Goal: Book appointment/travel/reservation

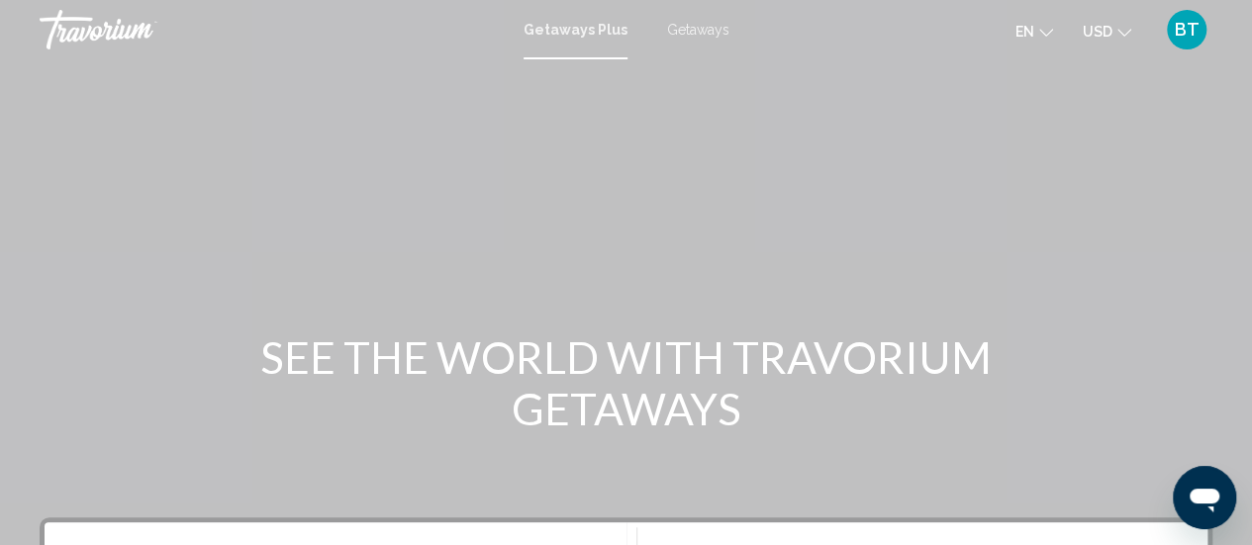
click at [712, 31] on span "Getaways" at bounding box center [698, 30] width 62 height 16
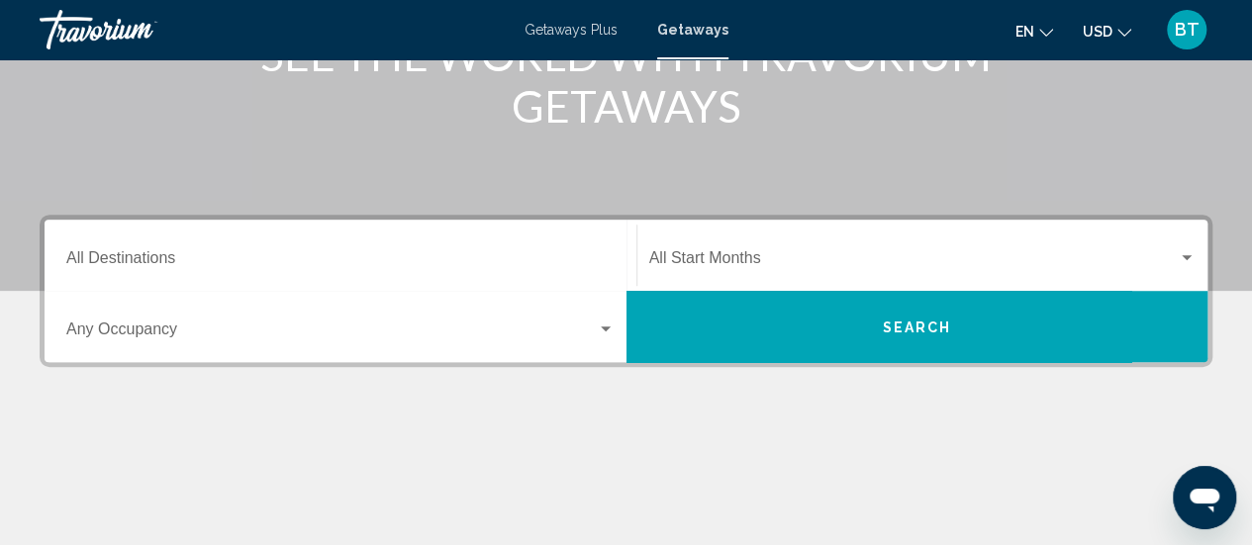
scroll to position [311, 0]
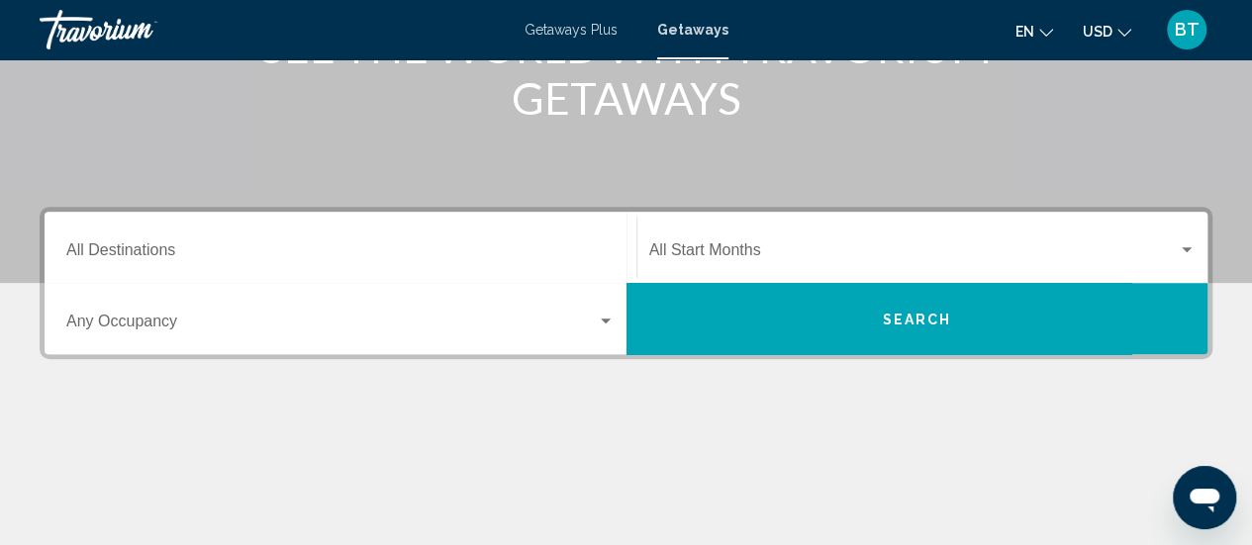
click at [161, 258] on input "Destination All Destinations" at bounding box center [340, 254] width 548 height 18
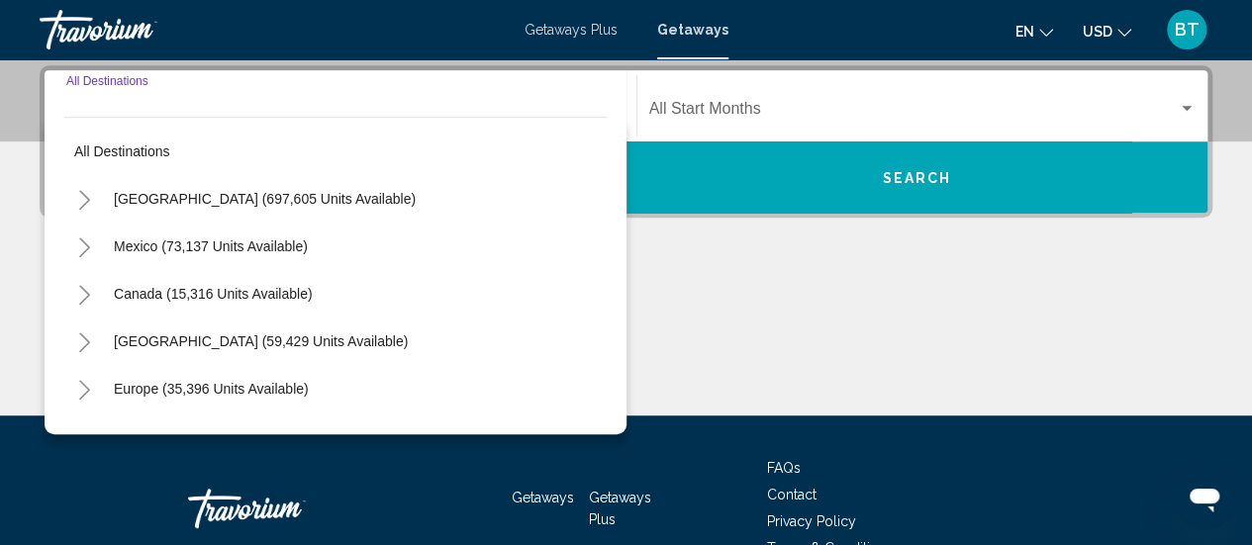
scroll to position [453, 0]
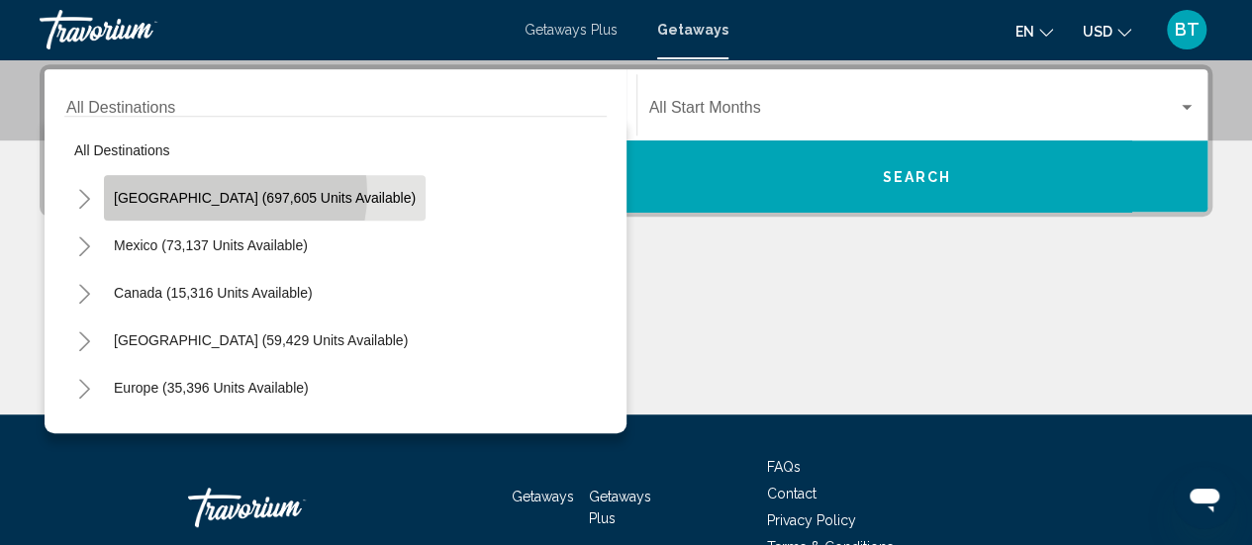
click at [221, 192] on span "United States (697,605 units available)" at bounding box center [265, 198] width 302 height 16
type input "**********"
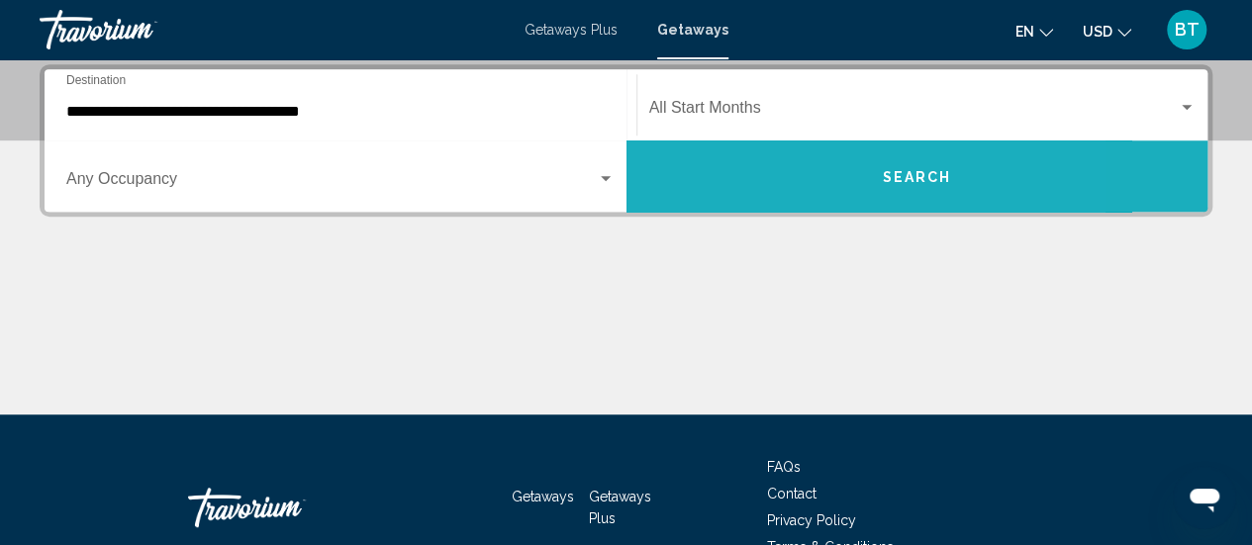
click at [780, 182] on button "Search" at bounding box center [917, 176] width 582 height 71
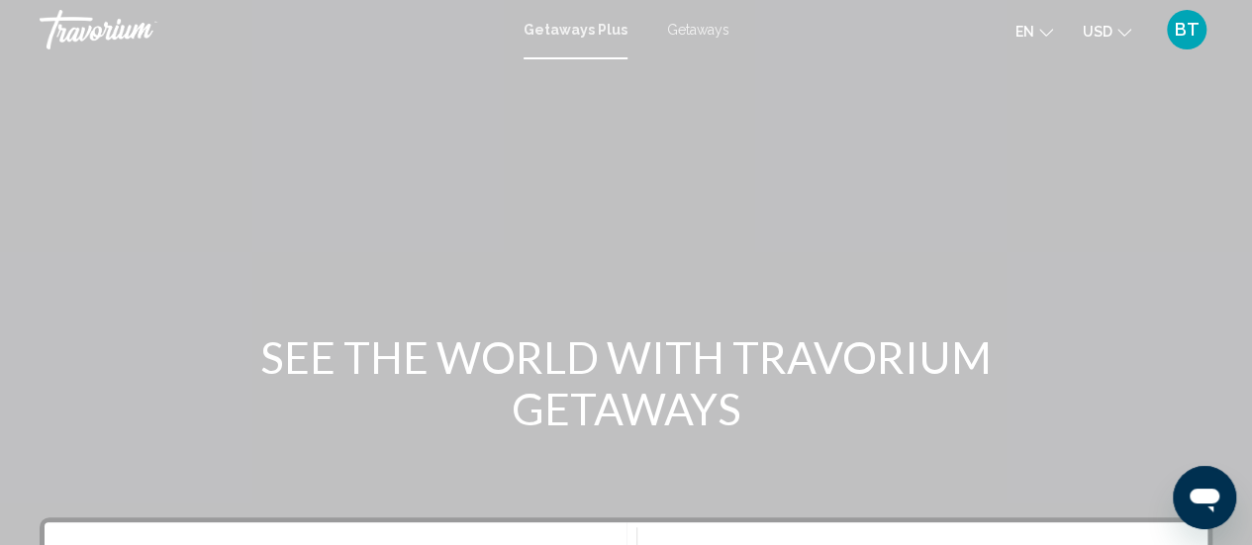
click at [707, 29] on span "Getaways" at bounding box center [698, 30] width 62 height 16
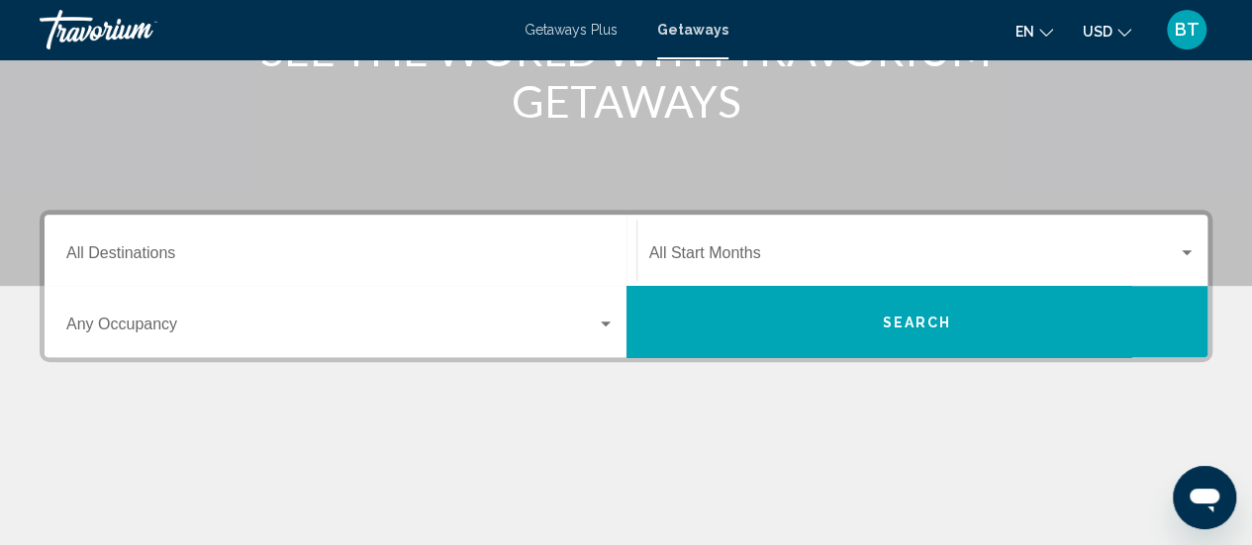
scroll to position [309, 0]
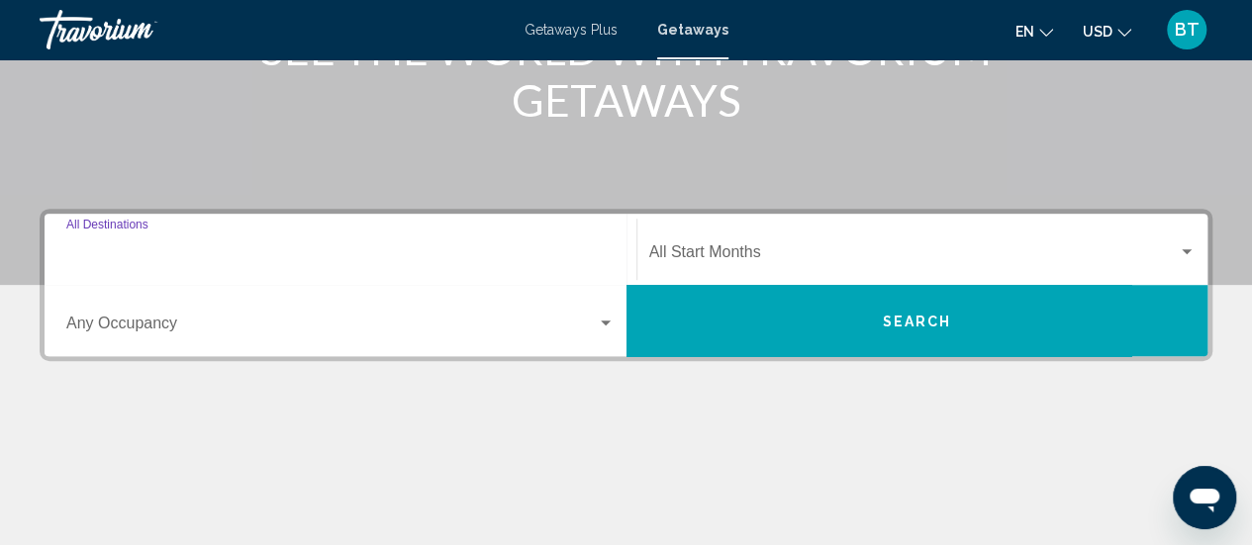
click at [168, 247] on input "Destination All Destinations" at bounding box center [340, 256] width 548 height 18
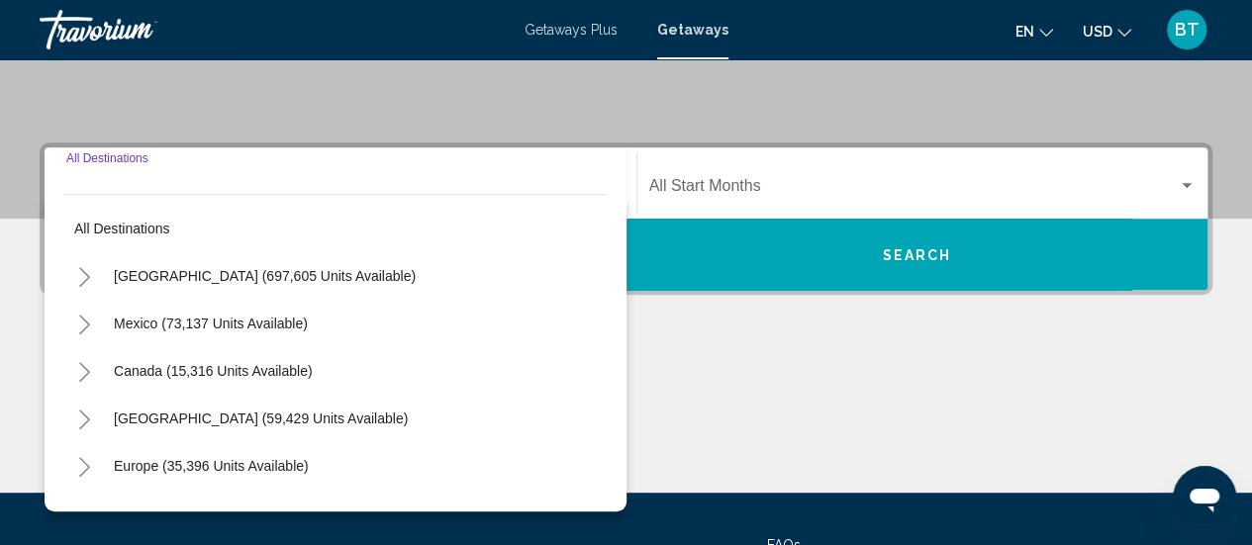
scroll to position [453, 0]
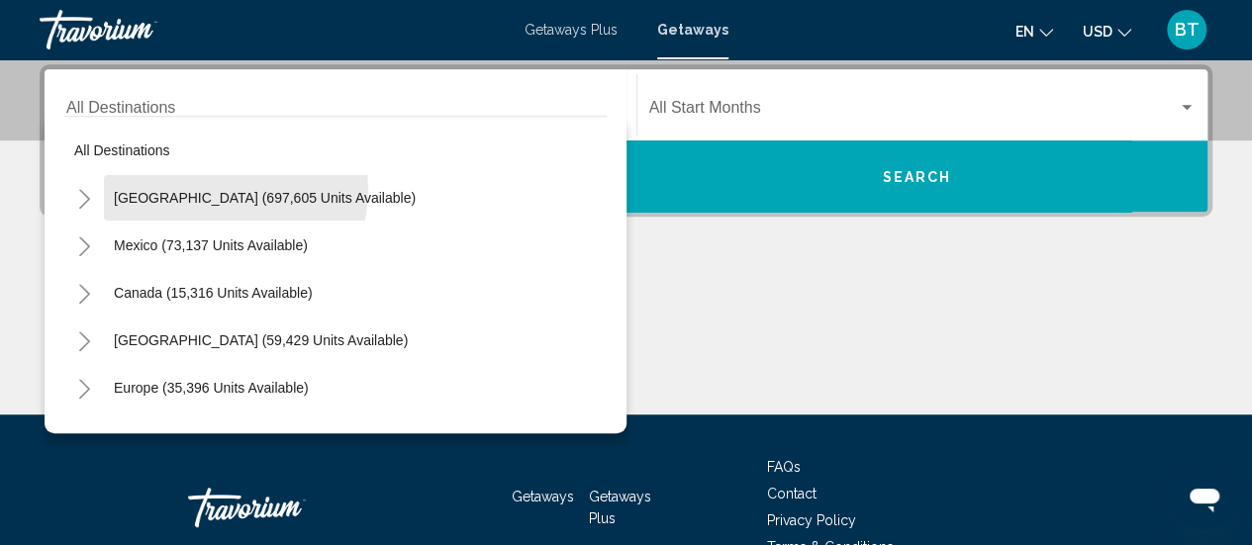
click at [222, 190] on span "United States (697,605 units available)" at bounding box center [265, 198] width 302 height 16
type input "**********"
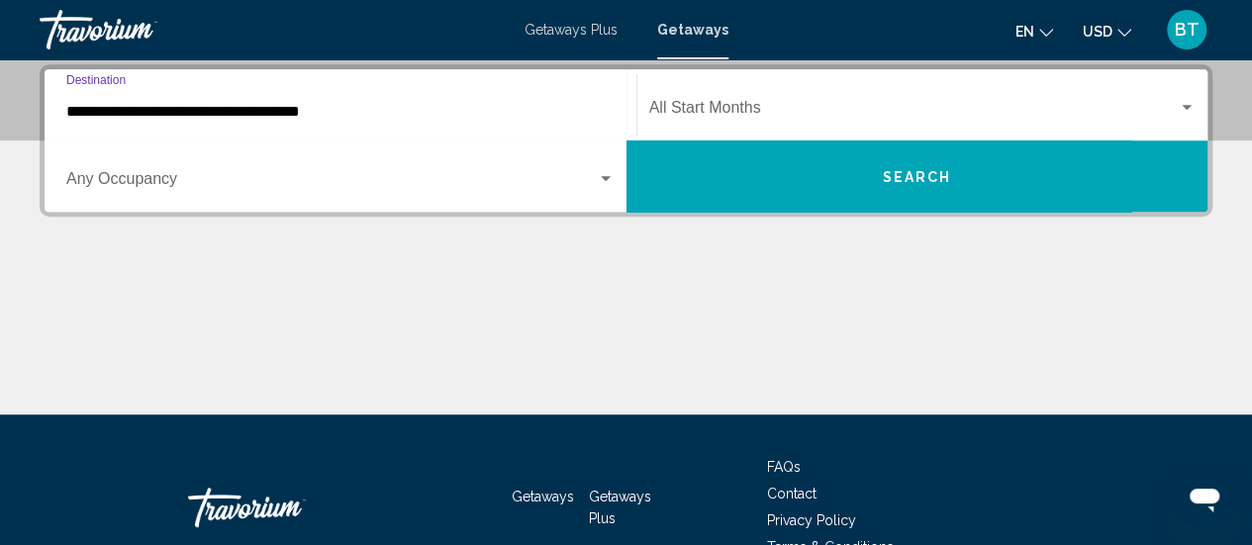
click at [919, 195] on button "Search" at bounding box center [917, 176] width 582 height 71
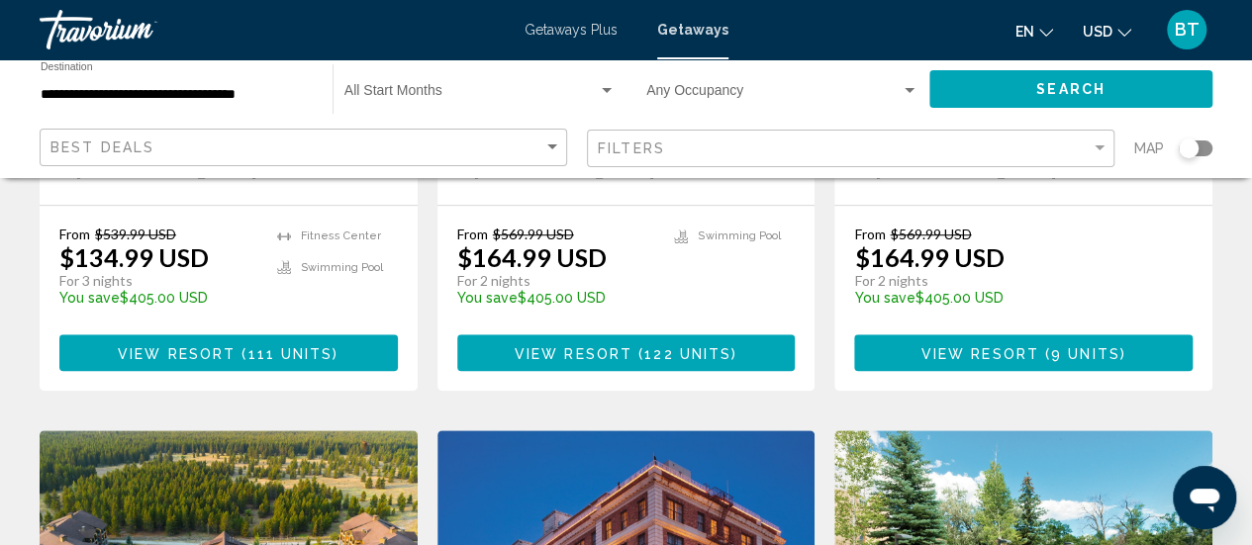
scroll to position [622, 0]
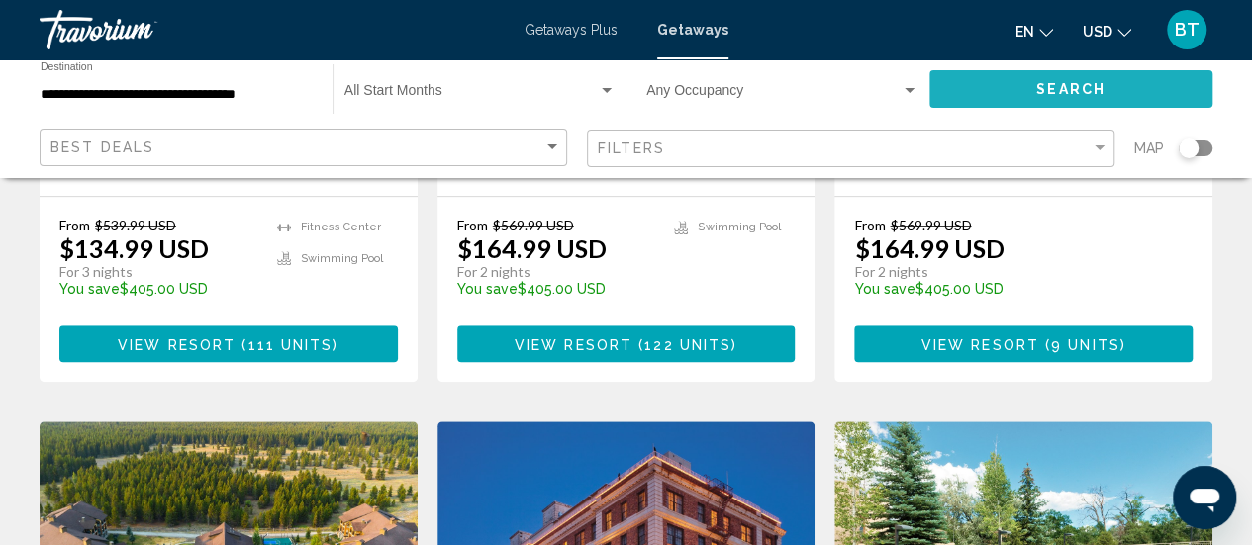
click at [1095, 85] on span "Search" at bounding box center [1070, 90] width 69 height 16
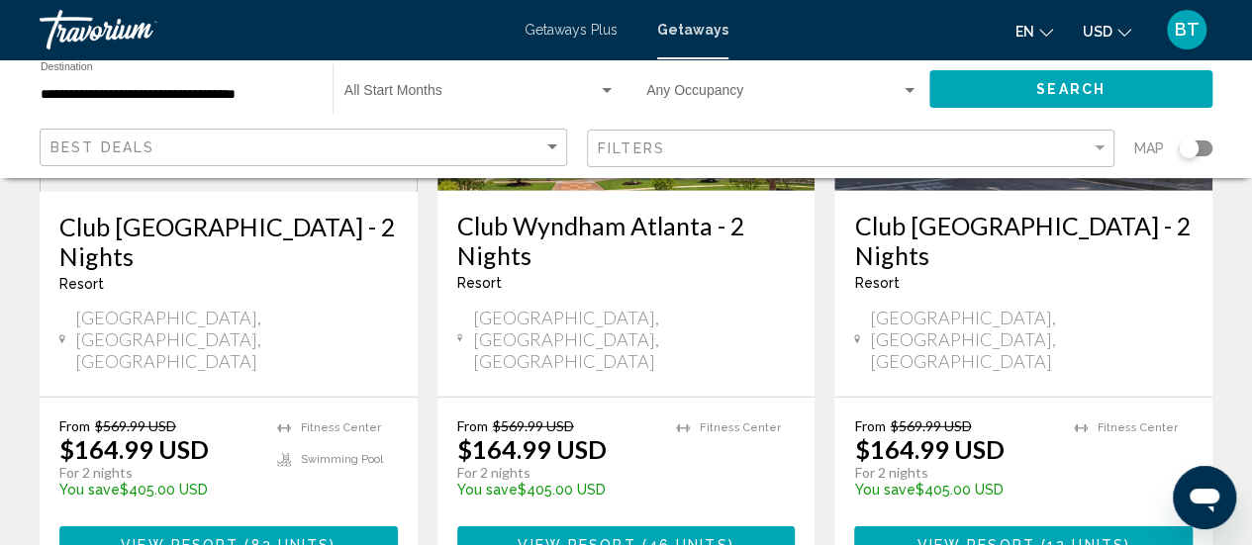
scroll to position [2692, 0]
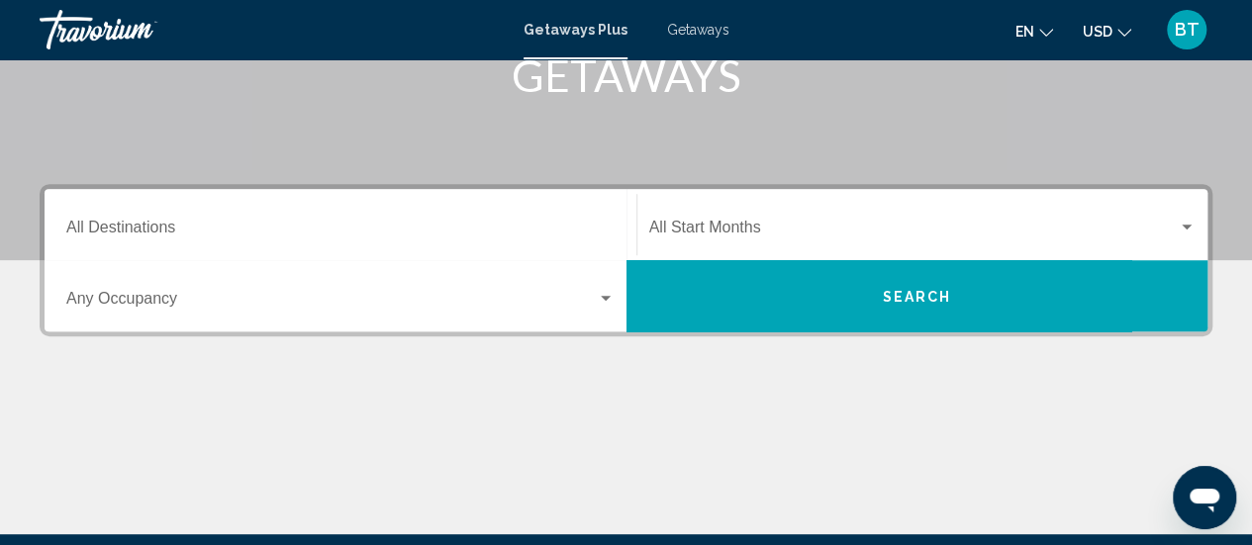
scroll to position [349, 0]
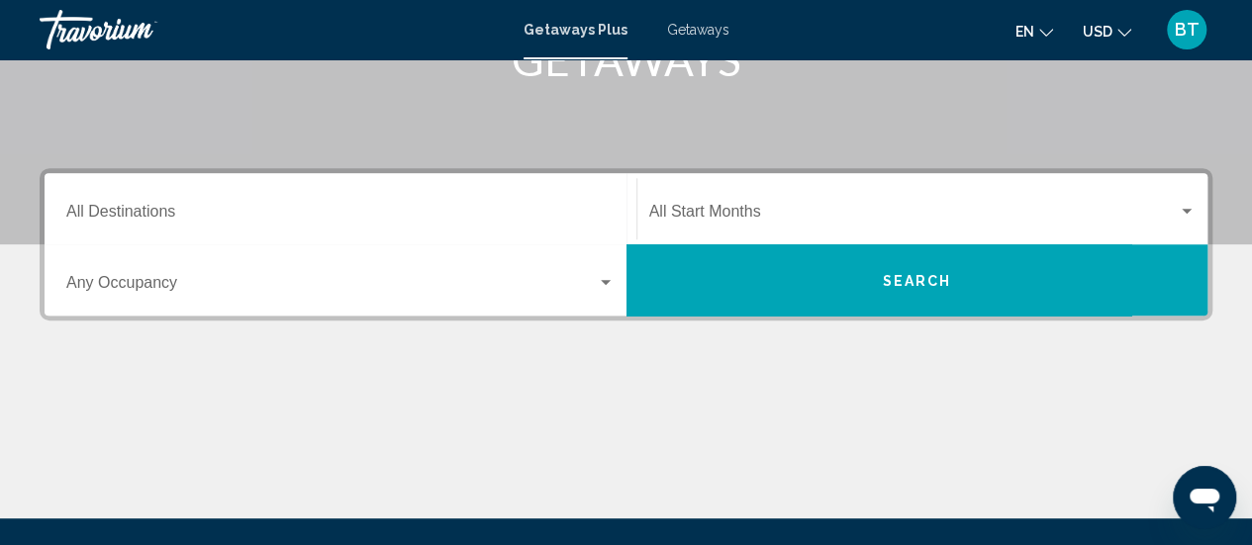
click at [163, 217] on input "Destination All Destinations" at bounding box center [340, 216] width 548 height 18
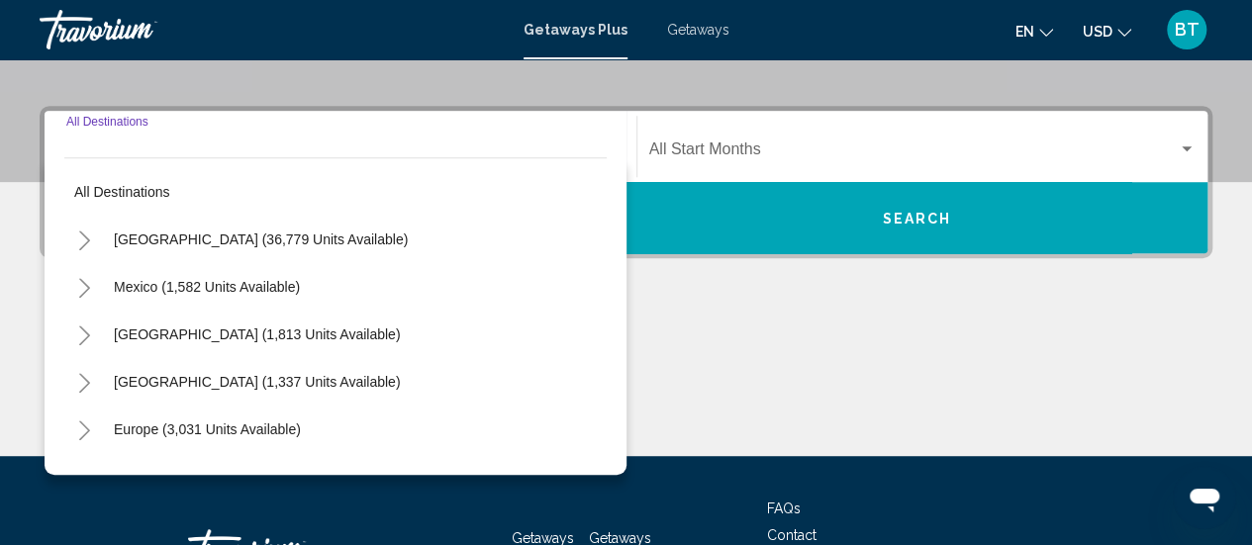
scroll to position [453, 0]
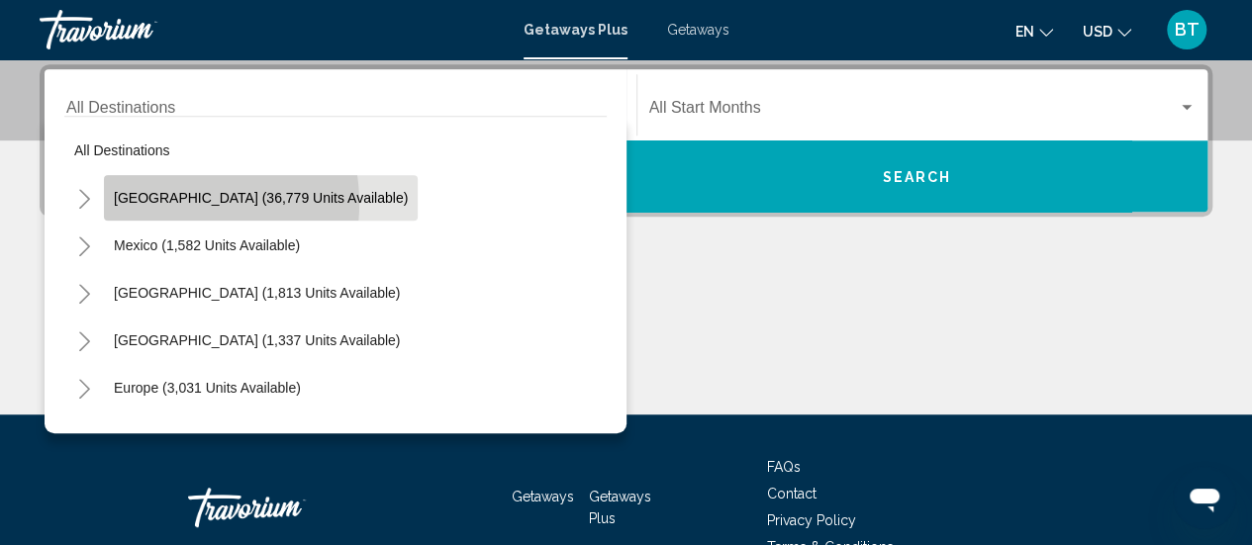
click at [171, 203] on span "[GEOGRAPHIC_DATA] (36,779 units available)" at bounding box center [261, 198] width 294 height 16
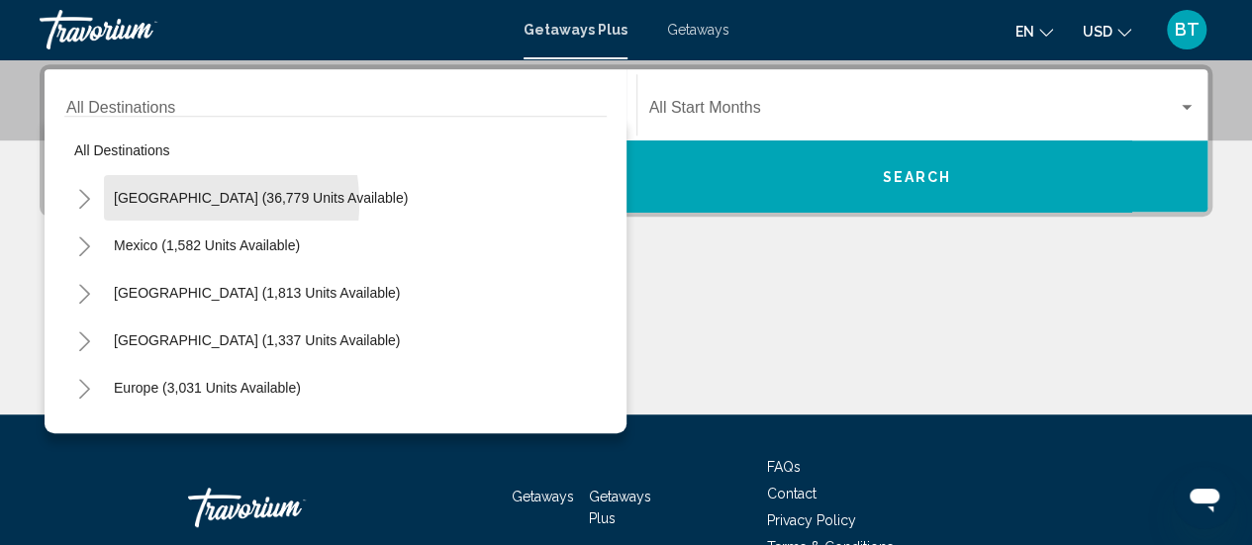
type input "**********"
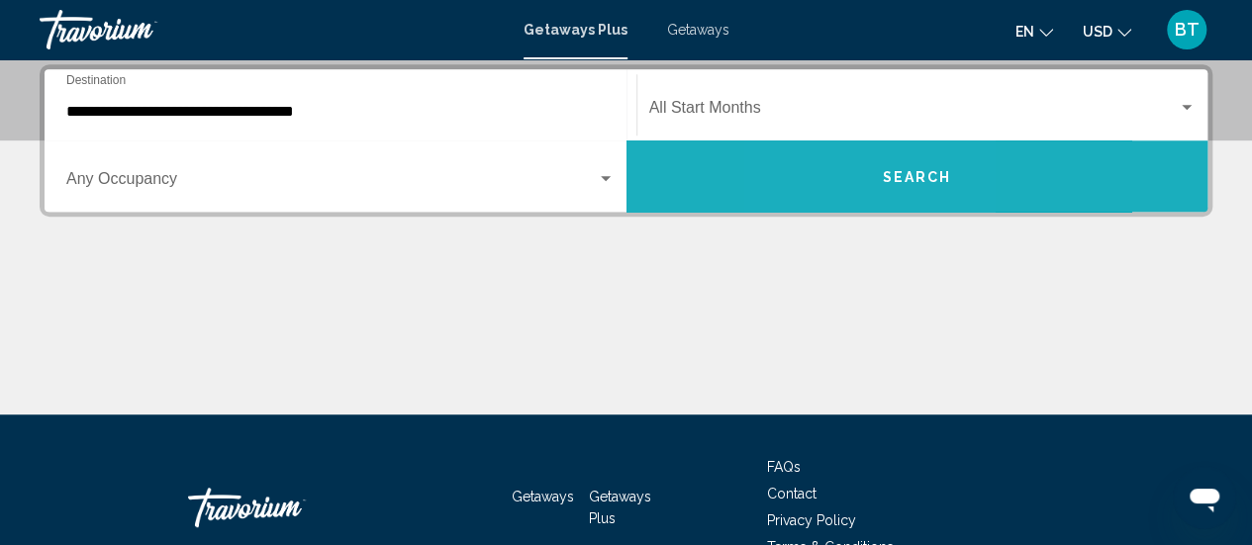
click at [851, 183] on button "Search" at bounding box center [917, 176] width 582 height 71
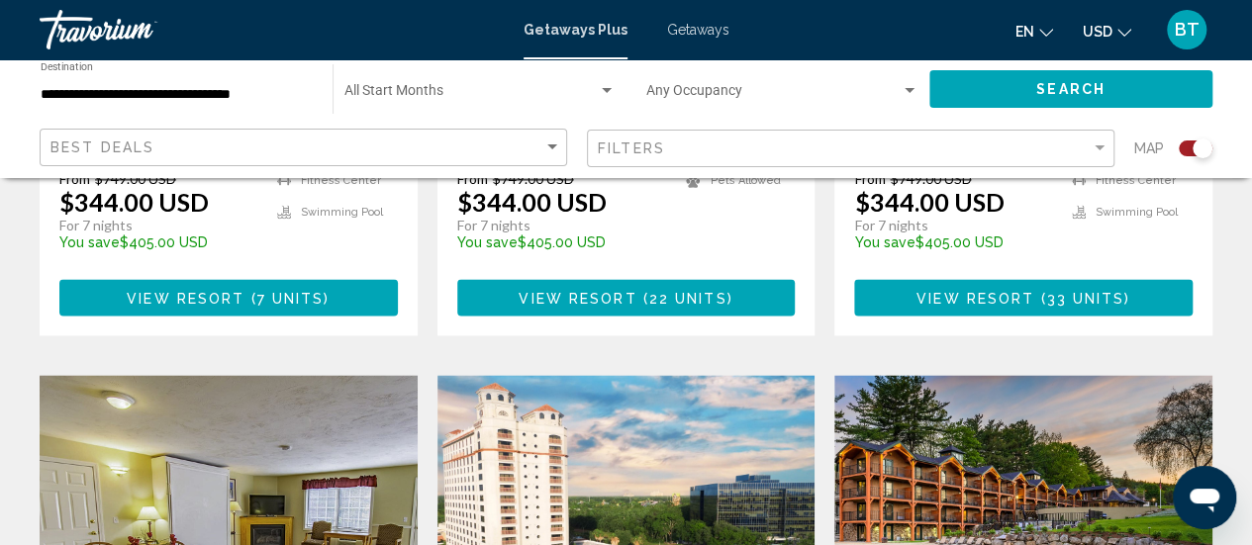
scroll to position [1258, 0]
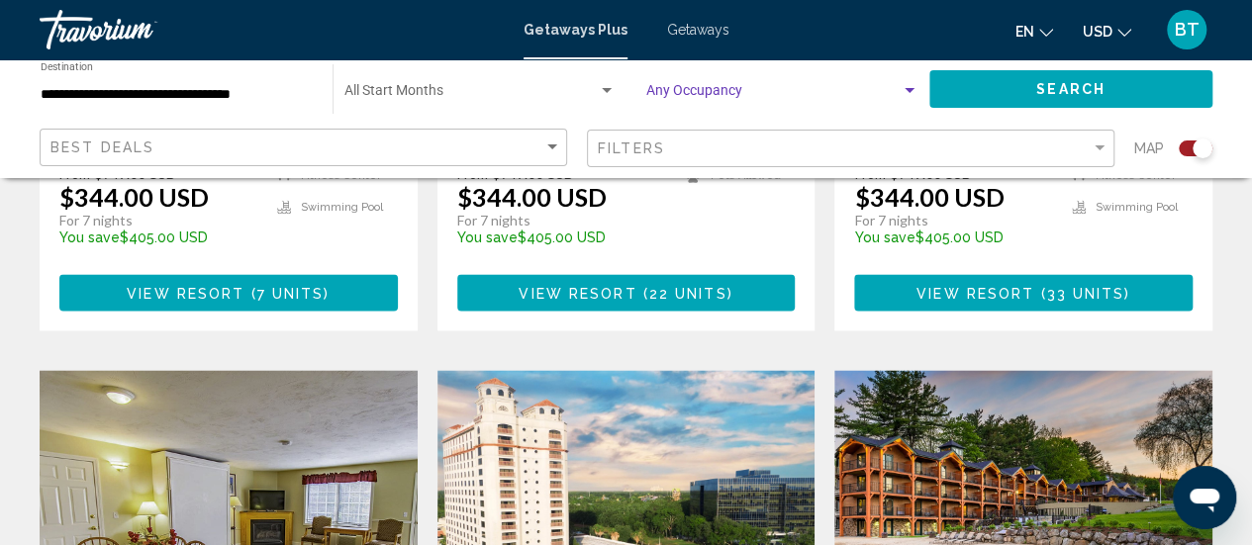
click at [912, 86] on div "Search widget" at bounding box center [910, 91] width 18 height 16
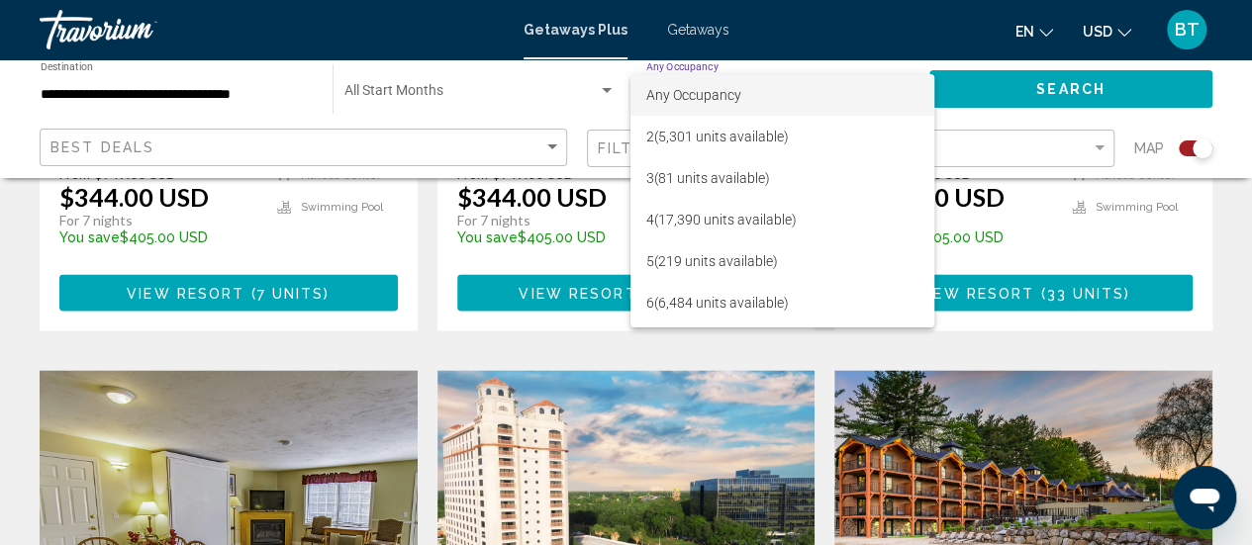
click at [1249, 105] on div at bounding box center [626, 272] width 1252 height 545
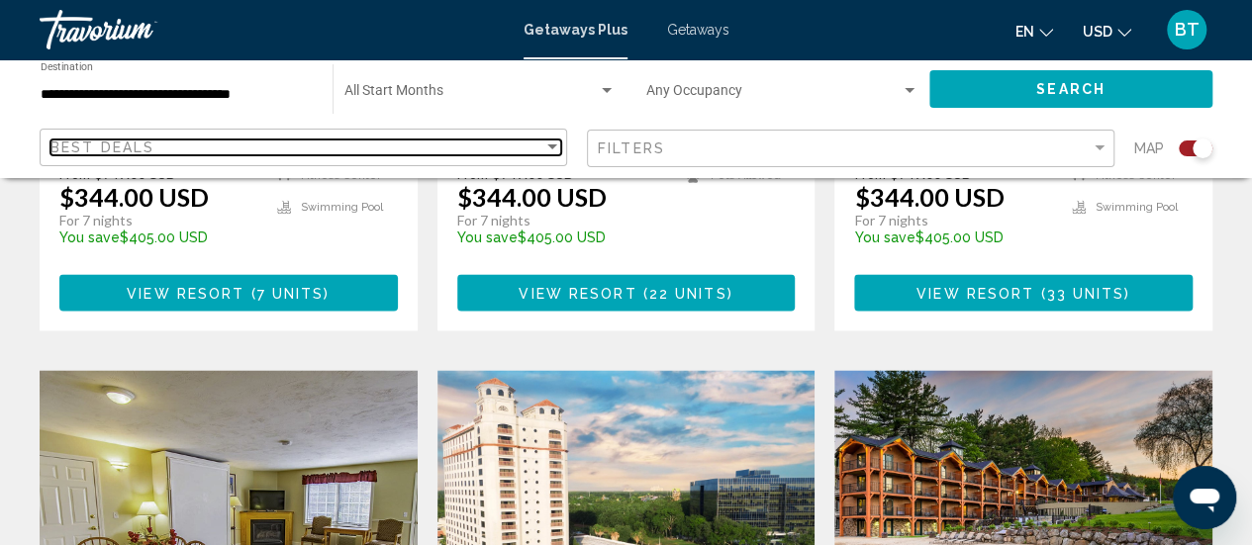
click at [552, 145] on div "Sort by" at bounding box center [552, 146] width 10 height 5
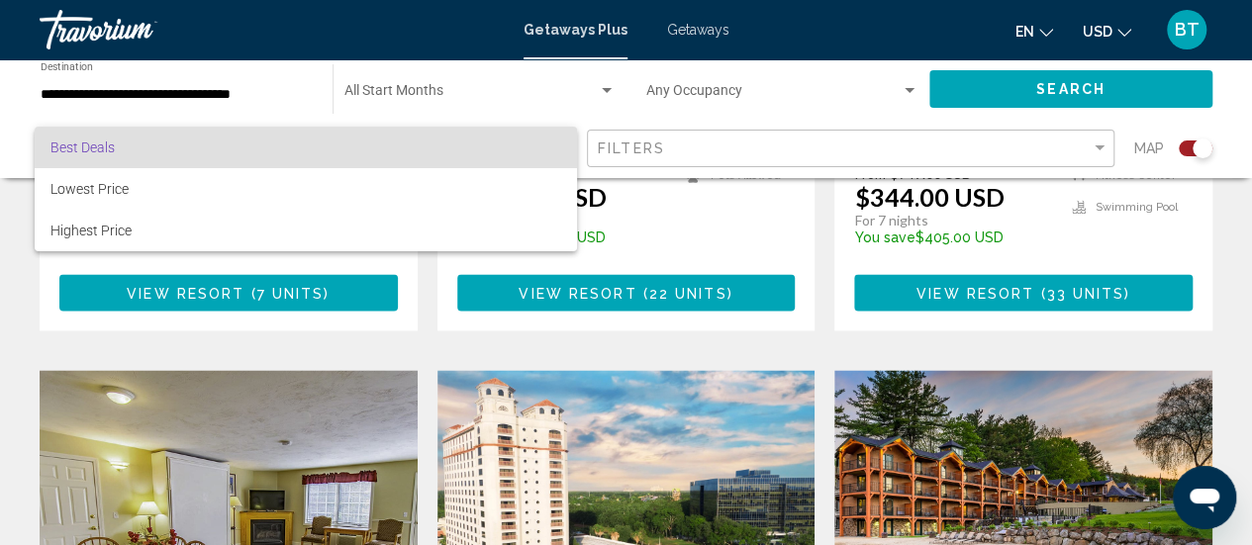
click at [825, 100] on div at bounding box center [626, 272] width 1252 height 545
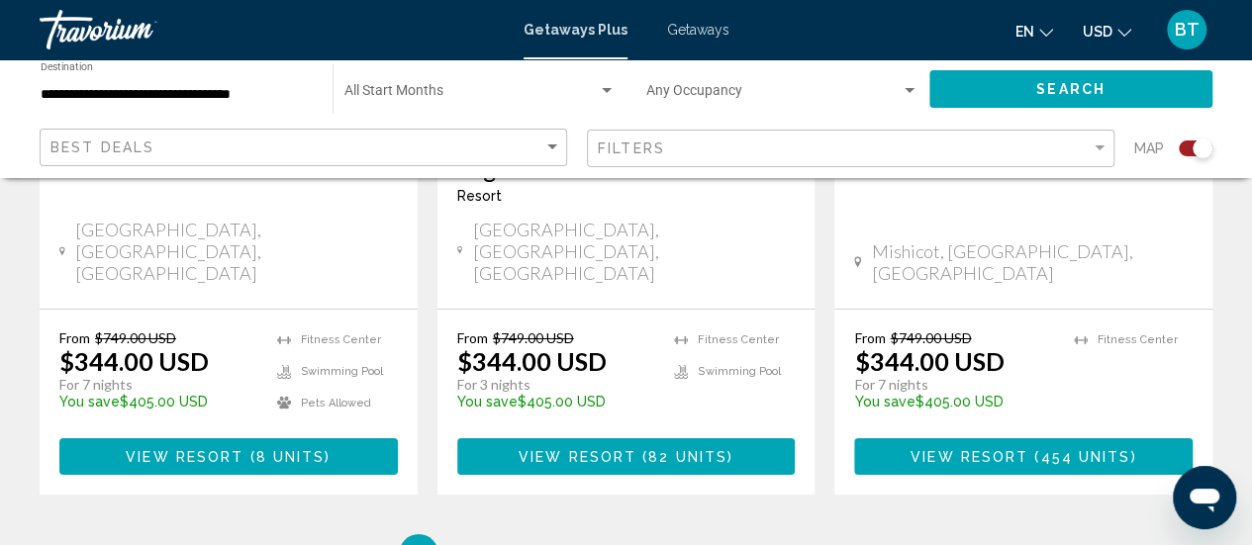
scroll to position [3442, 0]
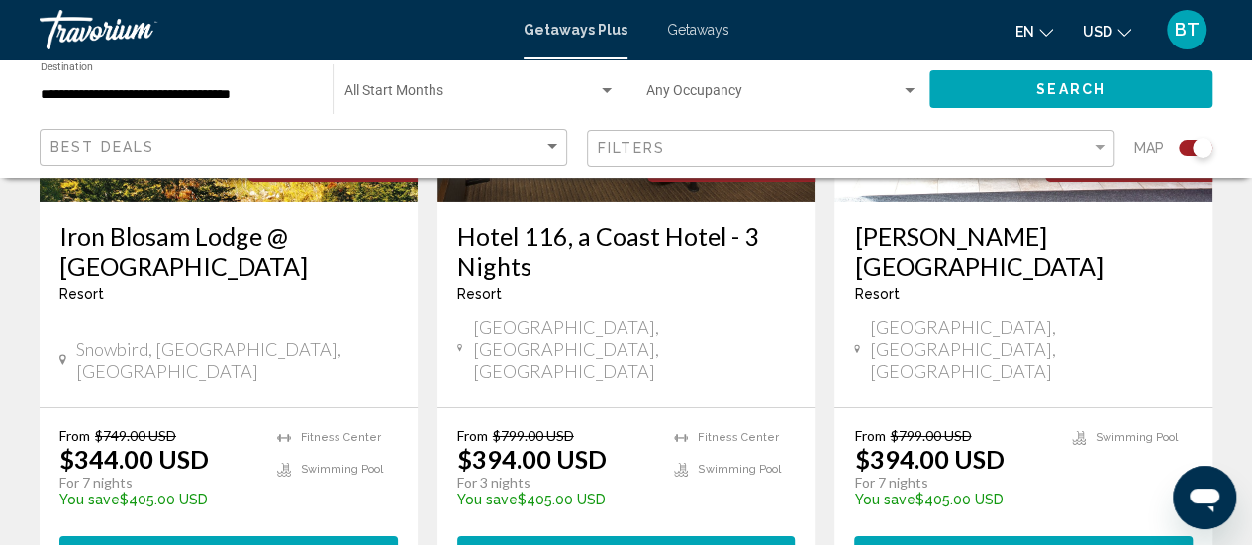
scroll to position [3228, 0]
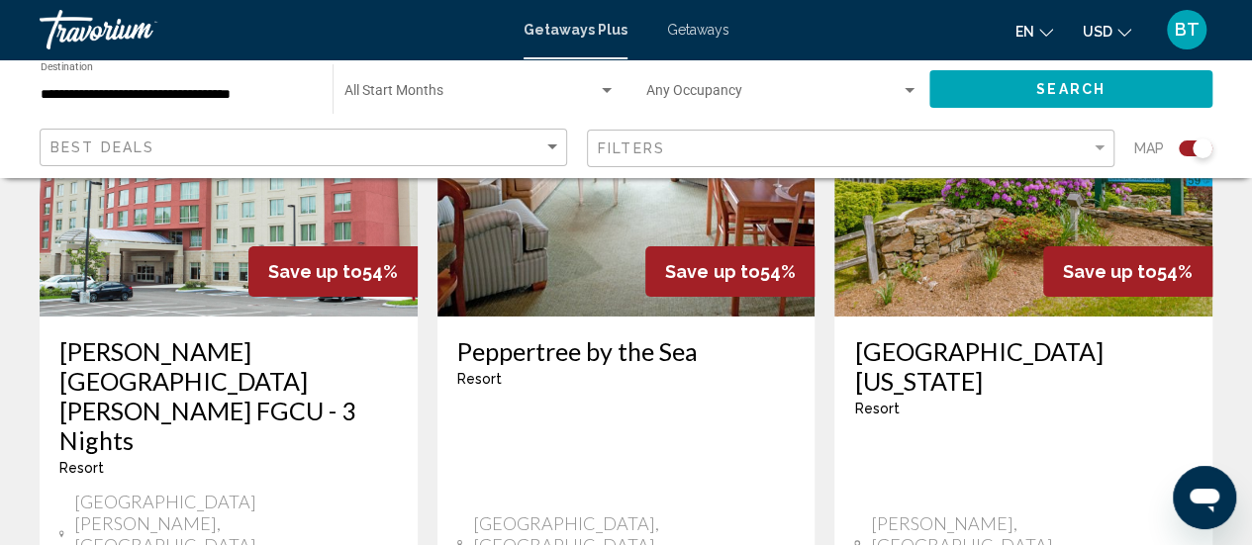
scroll to position [3200, 0]
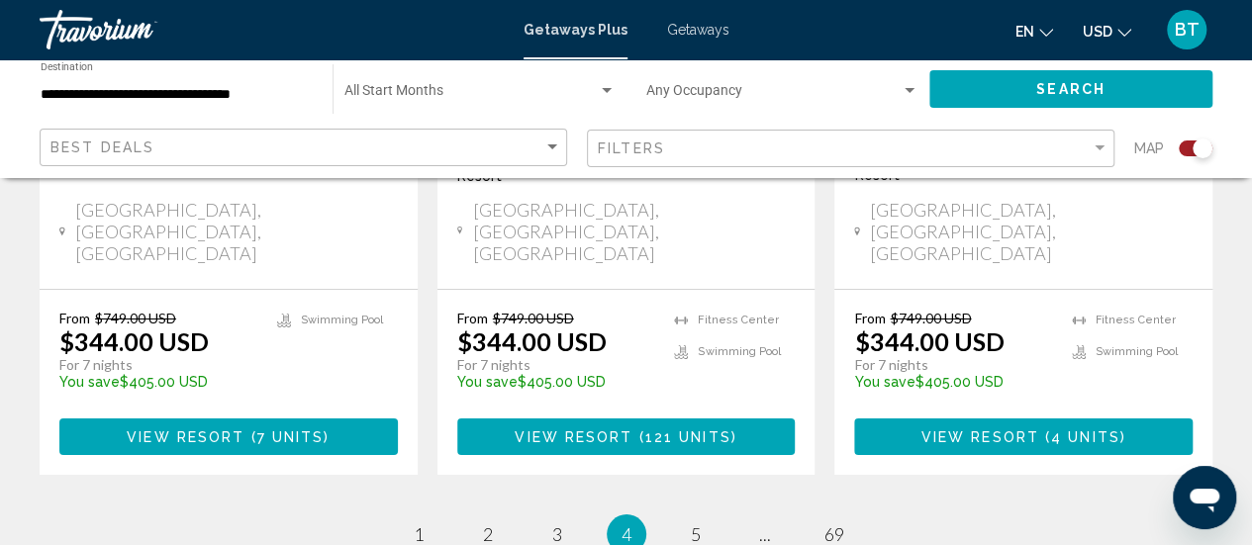
scroll to position [3410, 0]
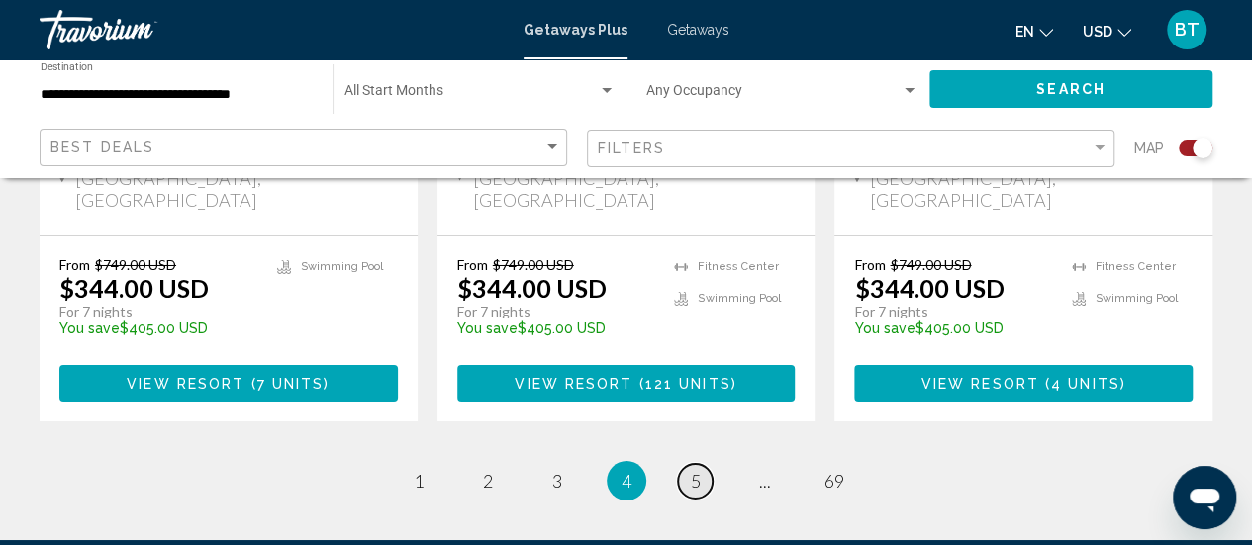
click at [700, 470] on span "5" at bounding box center [696, 481] width 10 height 22
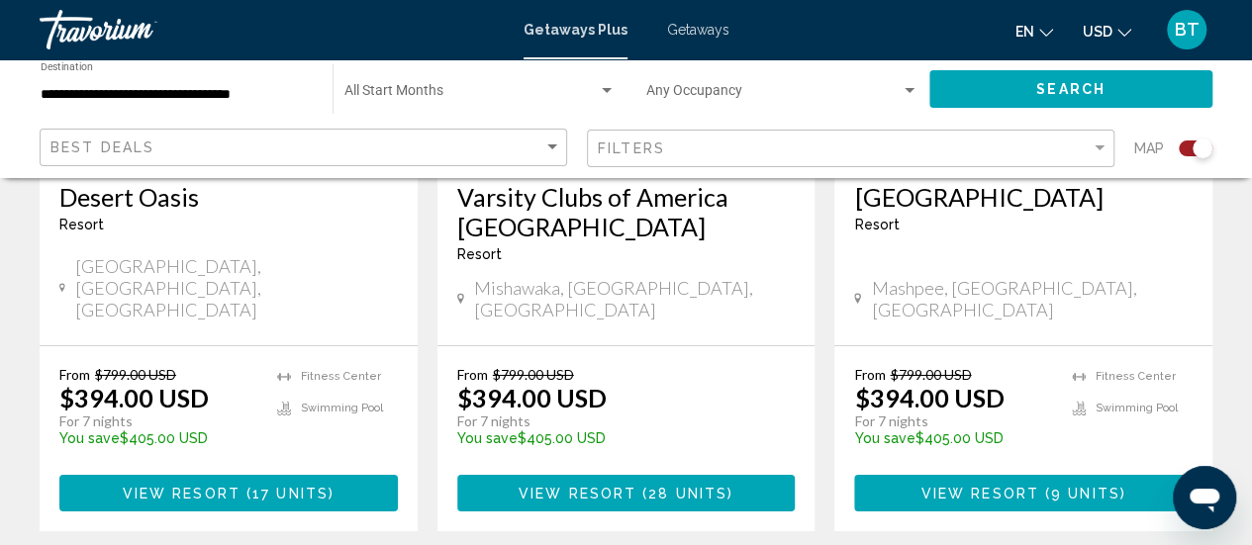
scroll to position [3292, 0]
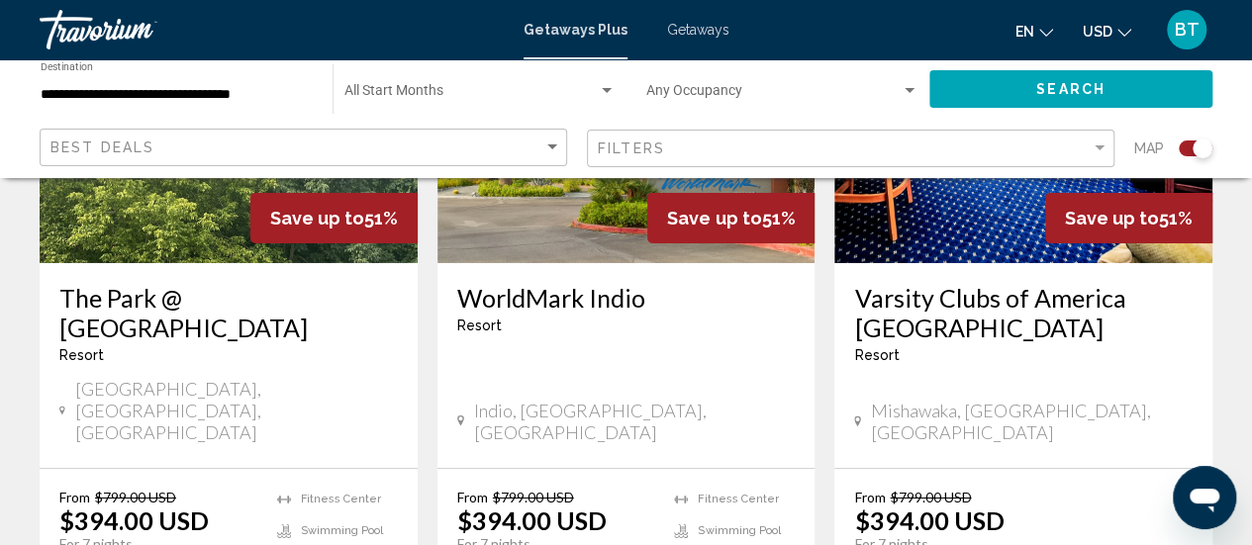
scroll to position [3241, 0]
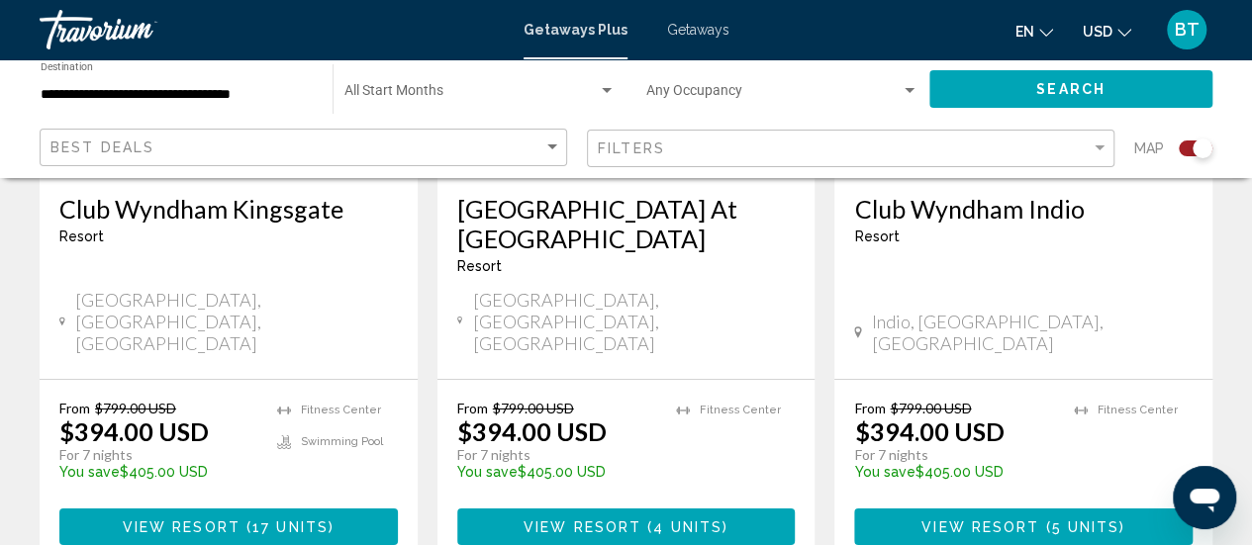
scroll to position [3293, 0]
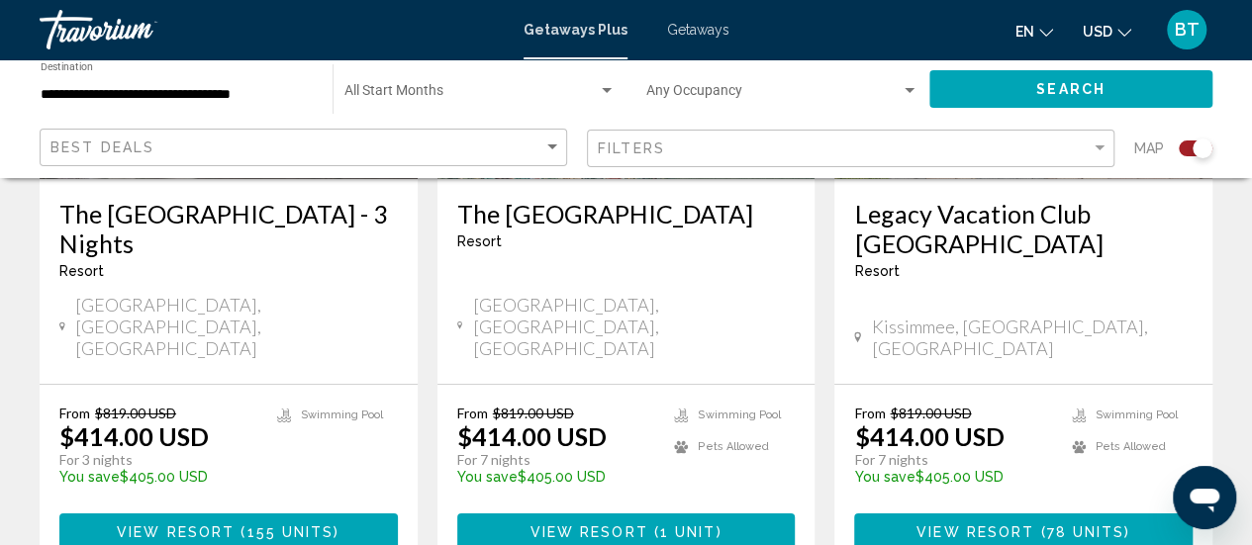
scroll to position [3339, 0]
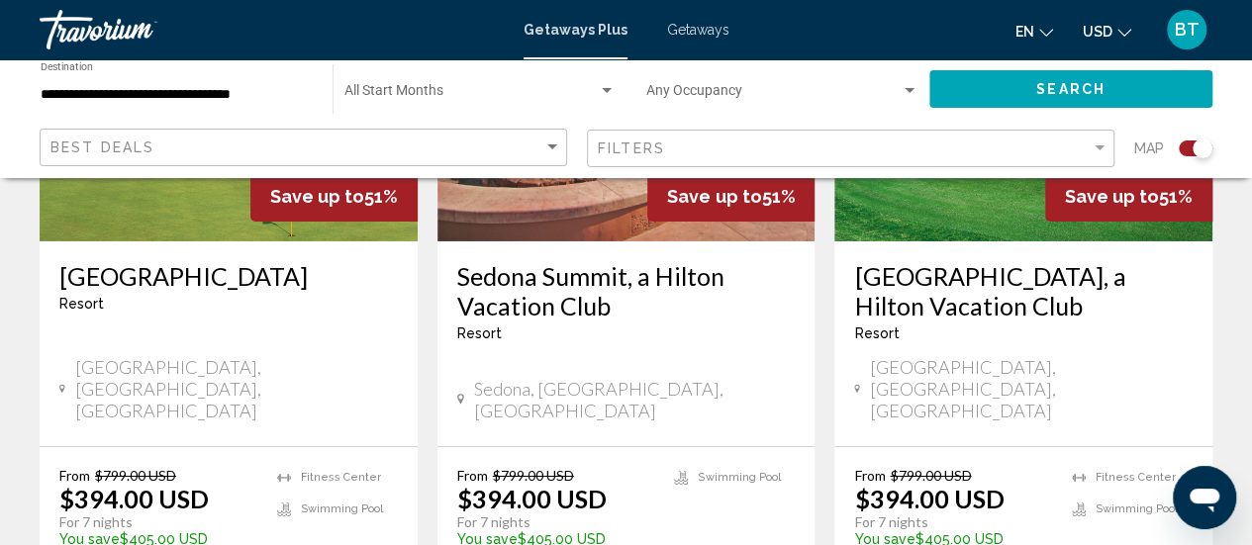
scroll to position [3254, 0]
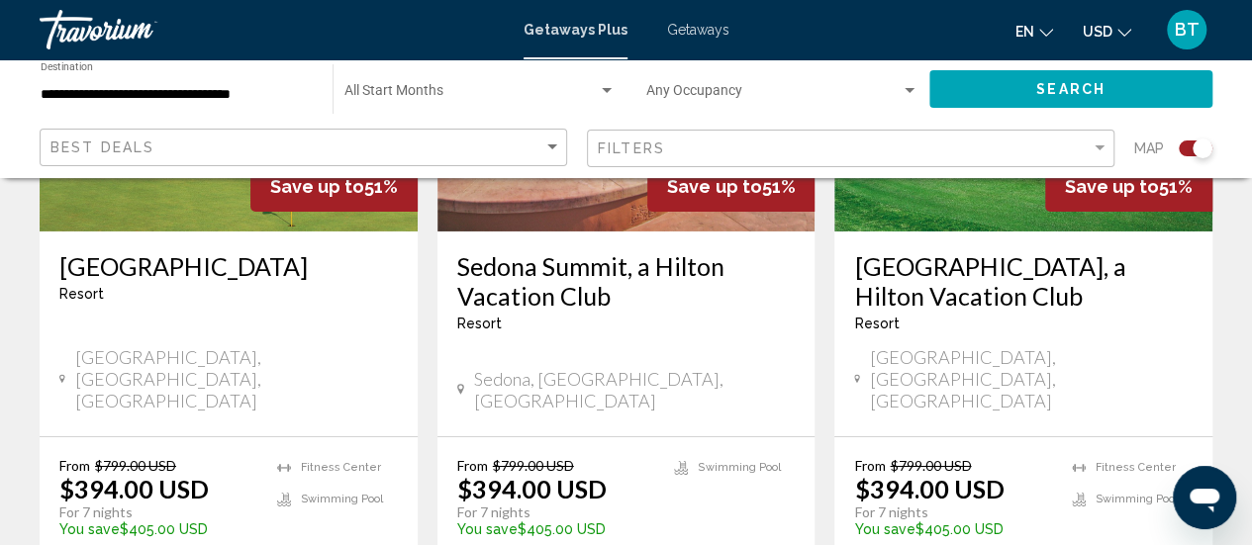
drag, startPoint x: 1253, startPoint y: 71, endPoint x: 61, endPoint y: 25, distance: 1192.4
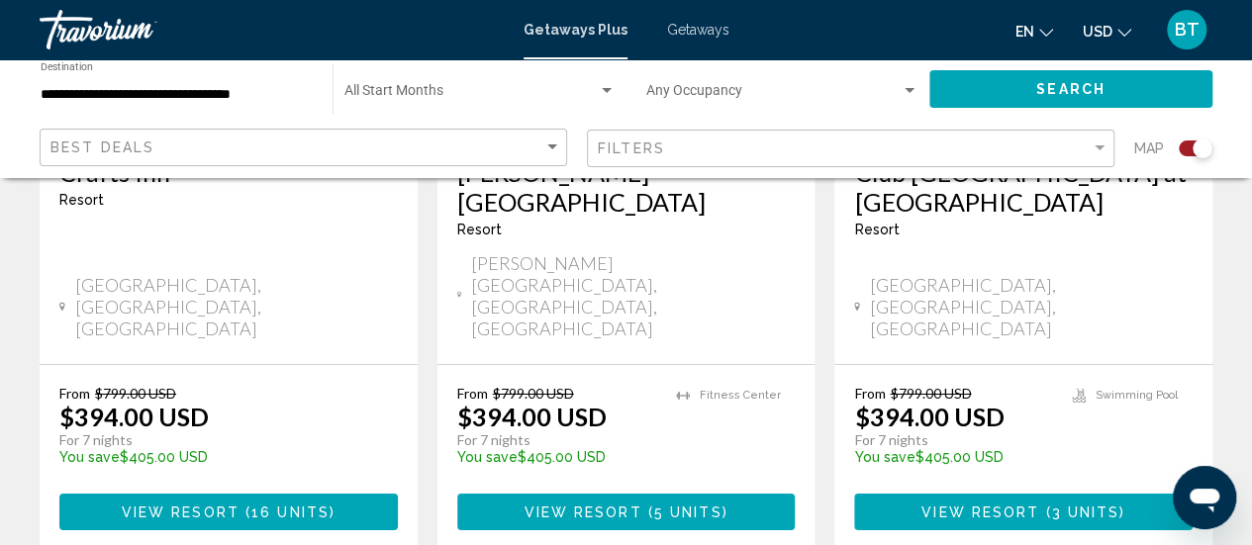
scroll to position [3316, 0]
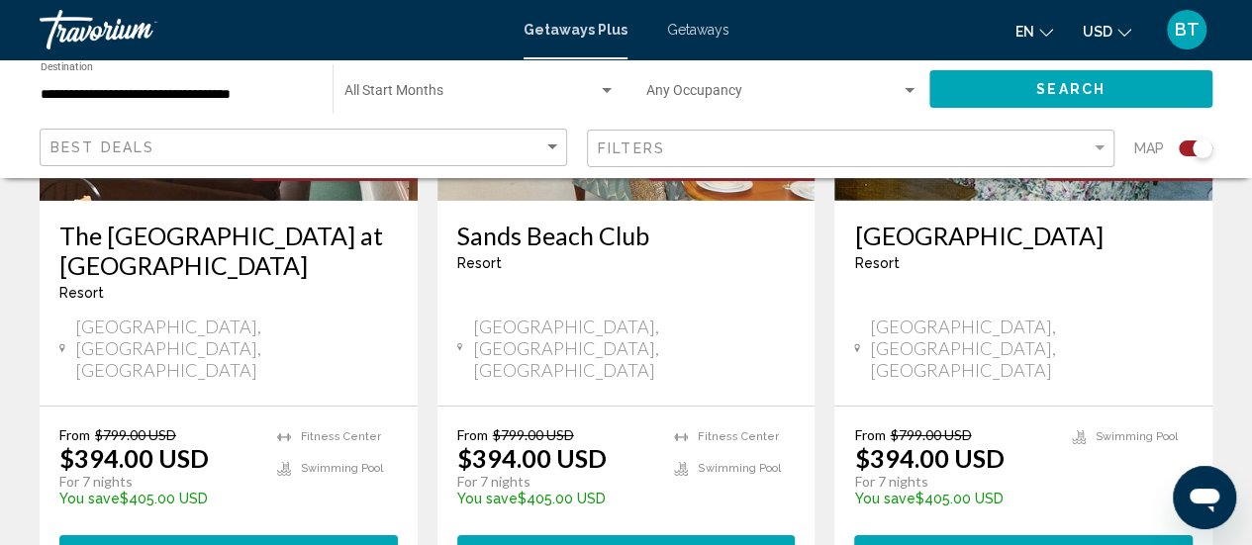
scroll to position [3295, 0]
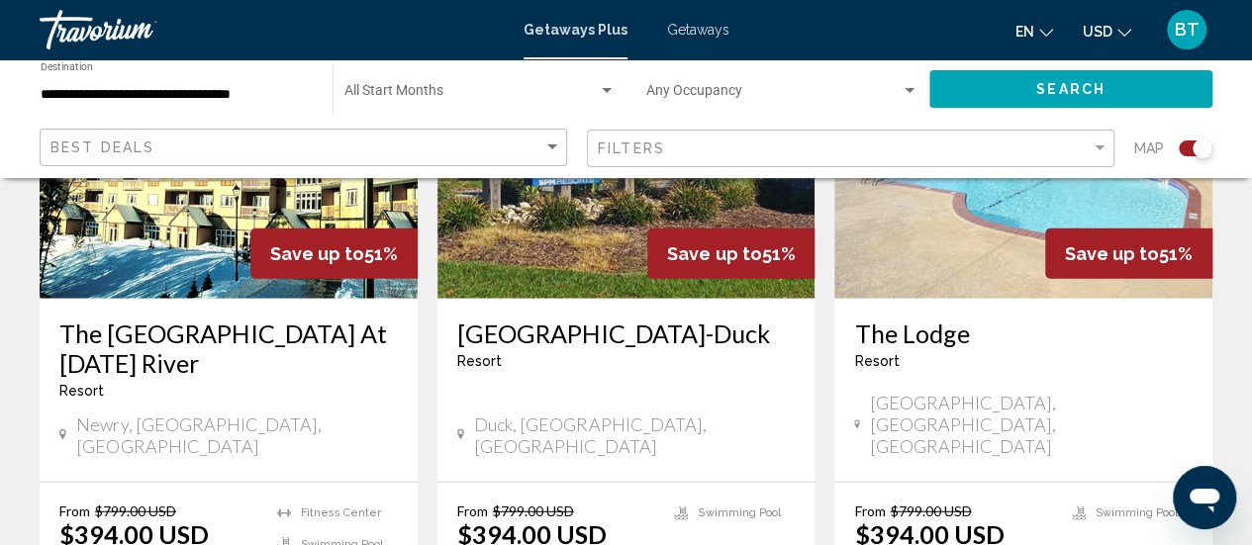
scroll to position [2404, 0]
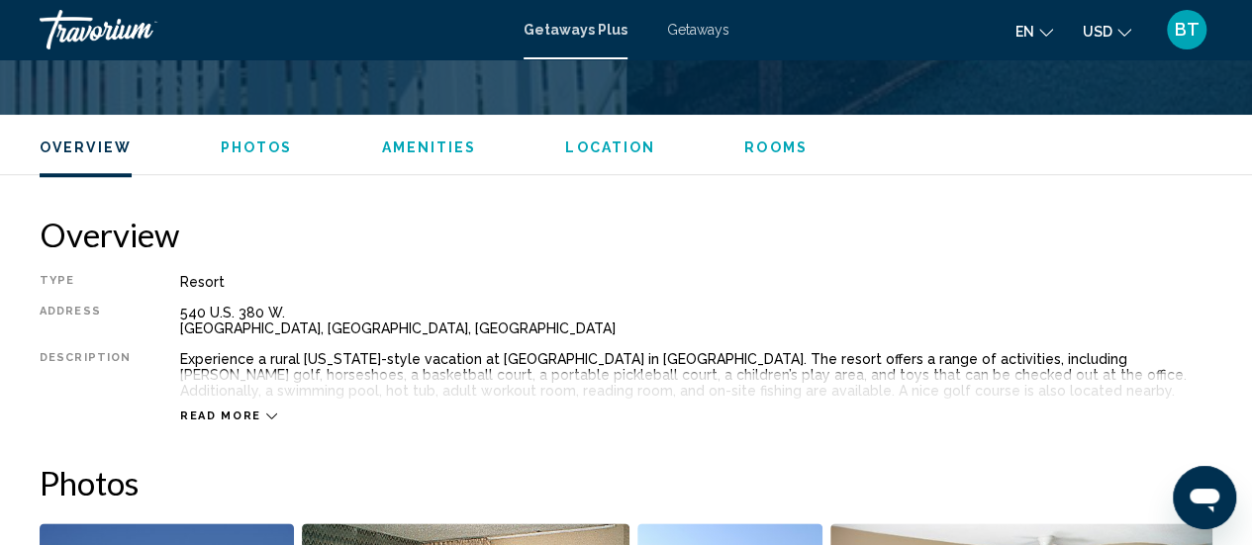
scroll to position [692, 0]
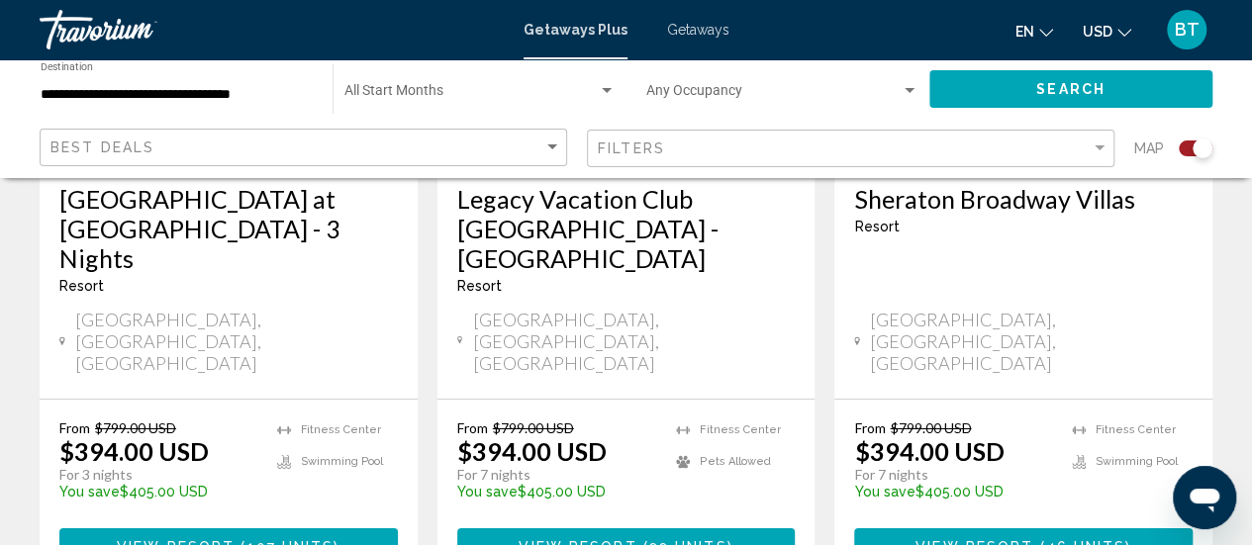
scroll to position [3290, 0]
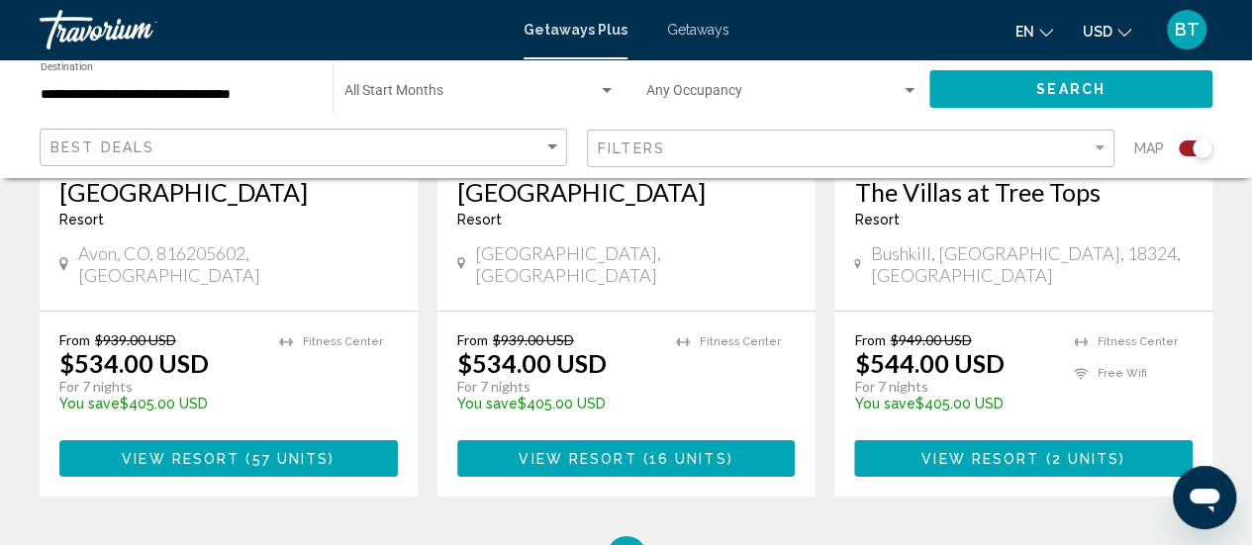
scroll to position [3202, 0]
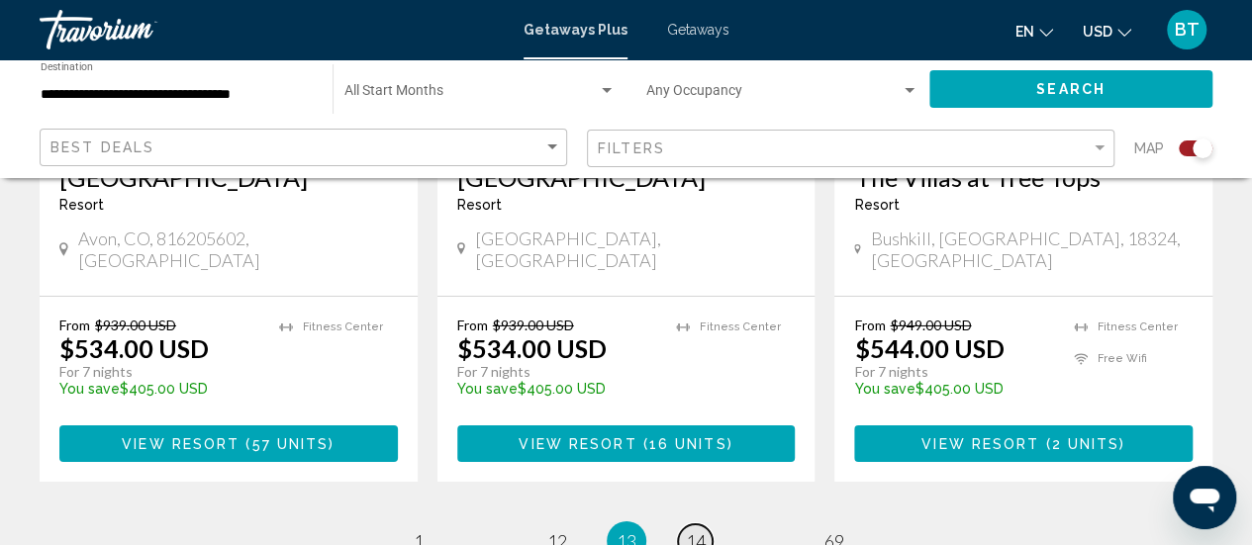
click at [701, 530] on span "14" at bounding box center [696, 541] width 20 height 22
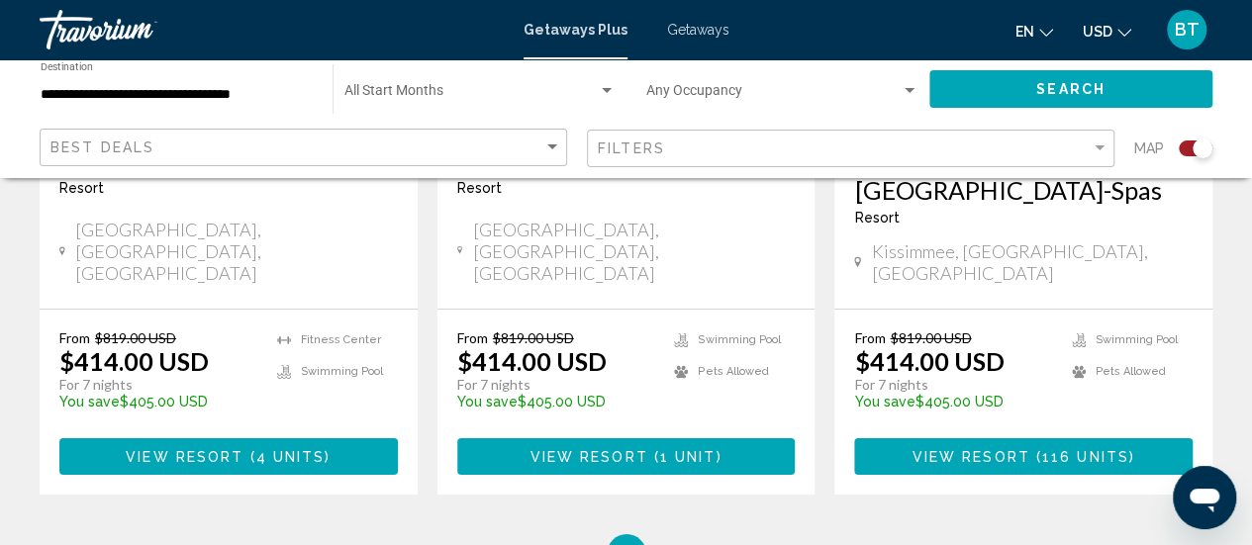
scroll to position [3394, 0]
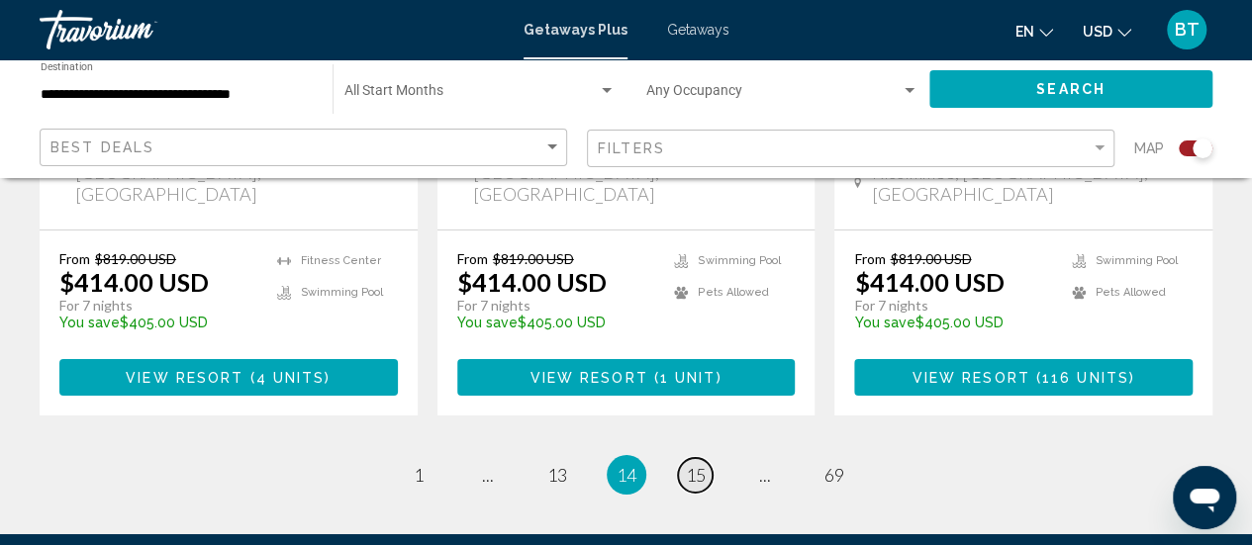
click at [704, 464] on span "15" at bounding box center [696, 475] width 20 height 22
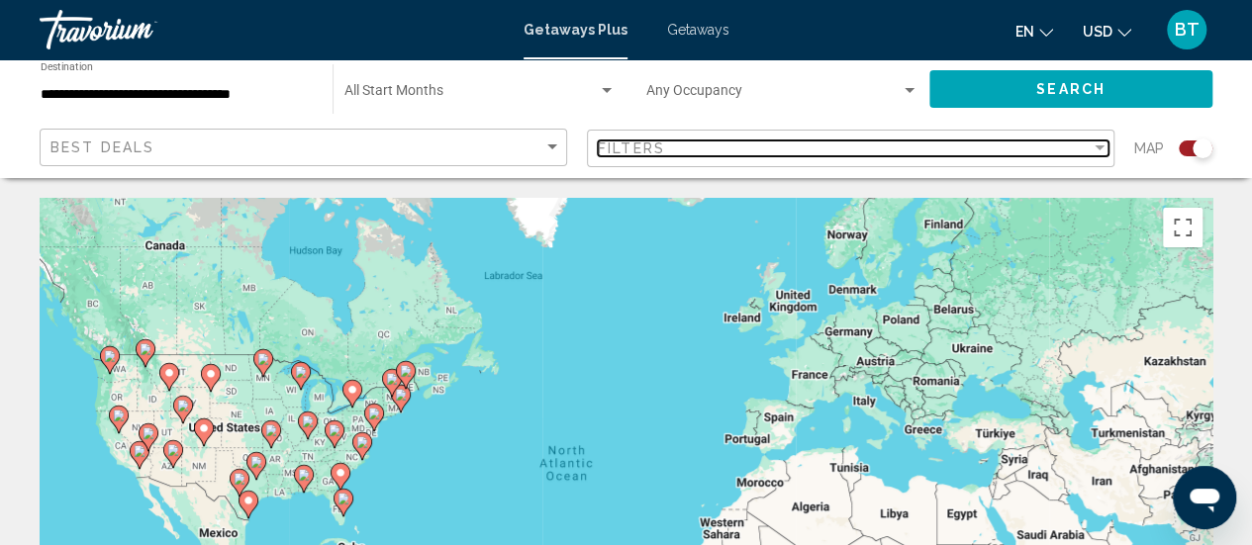
click at [1098, 147] on div "Filter" at bounding box center [1100, 147] width 10 height 5
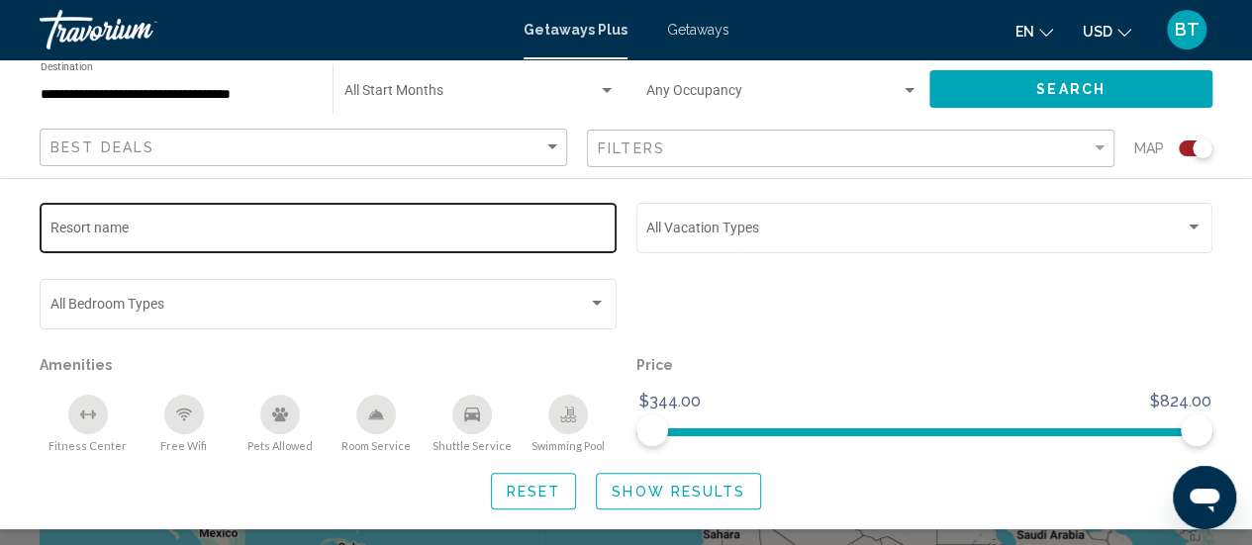
click at [179, 222] on div "Resort name" at bounding box center [328, 226] width 556 height 54
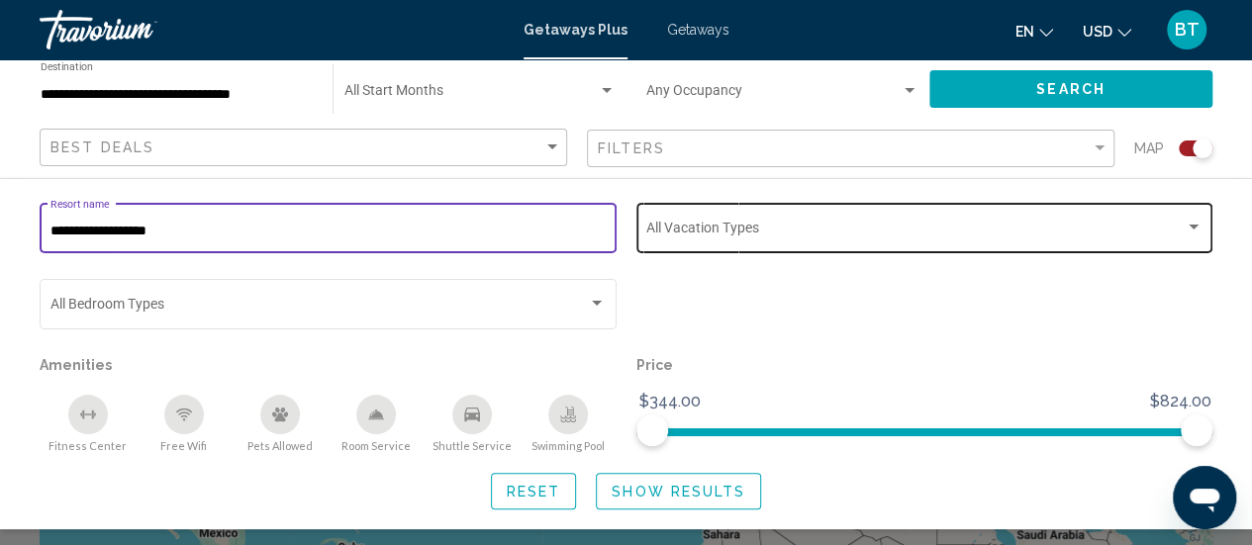
type input "**********"
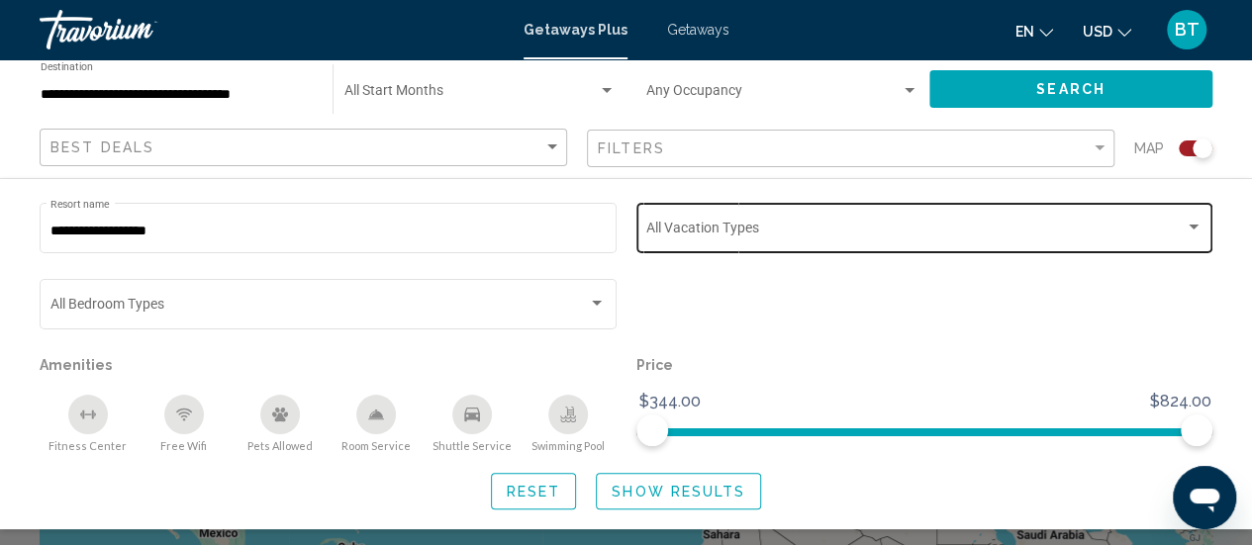
click at [1201, 229] on div "Vacation Types All Vacation Types" at bounding box center [924, 226] width 577 height 54
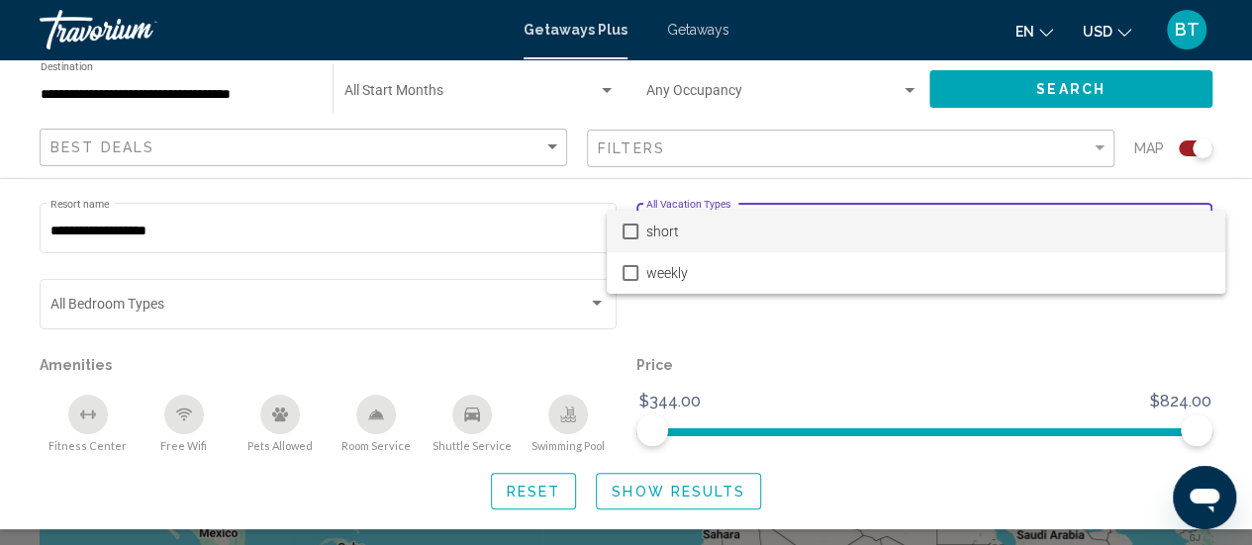
click at [342, 235] on div at bounding box center [626, 272] width 1252 height 545
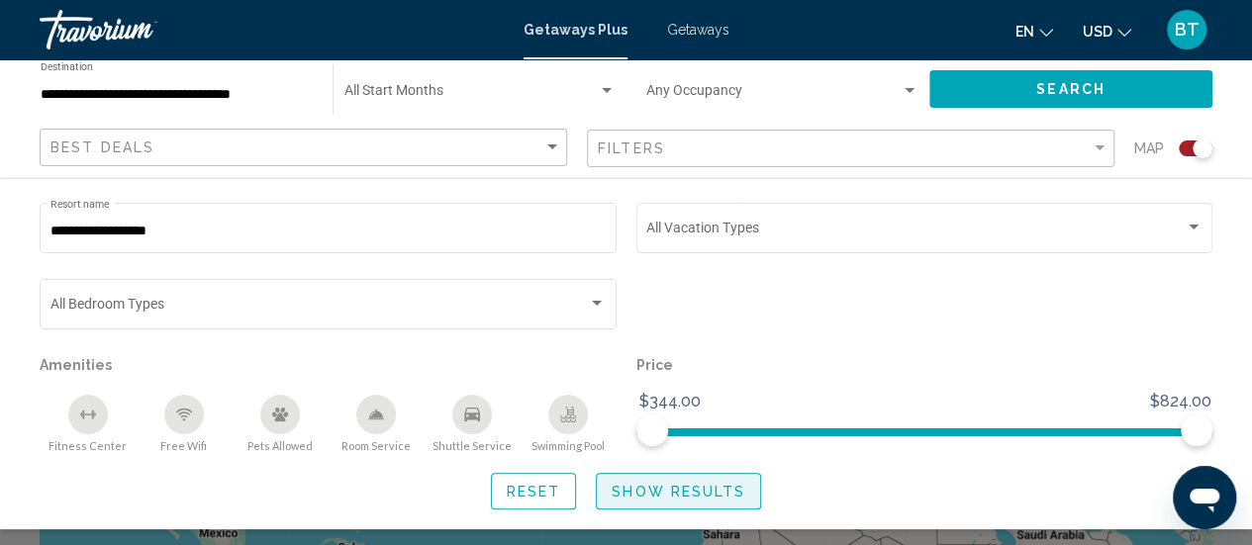
click at [724, 499] on span "Show Results" at bounding box center [679, 492] width 134 height 16
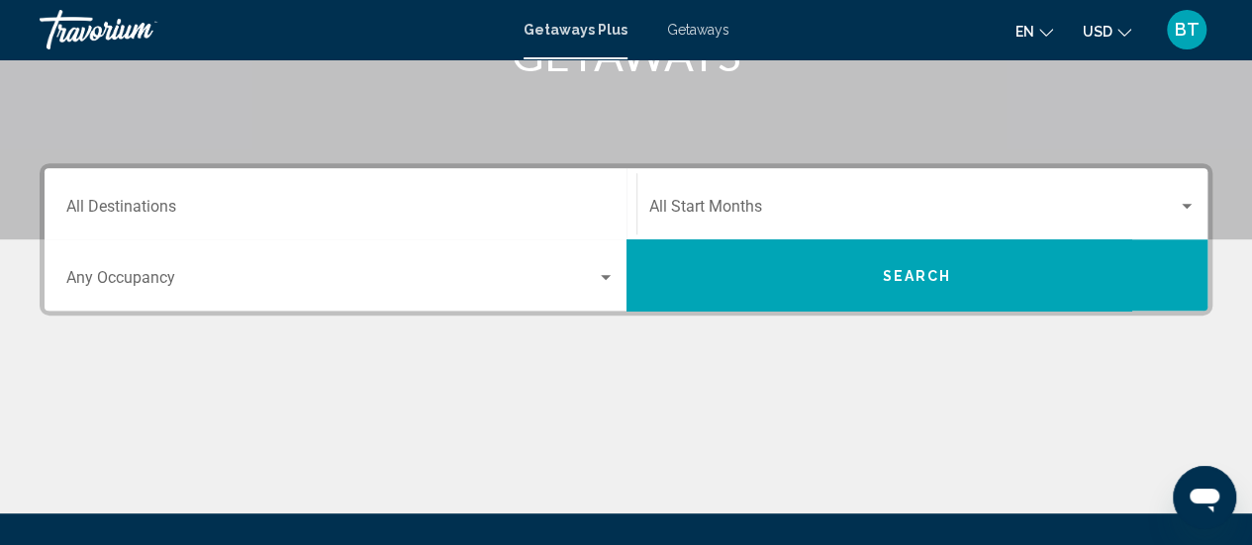
scroll to position [359, 0]
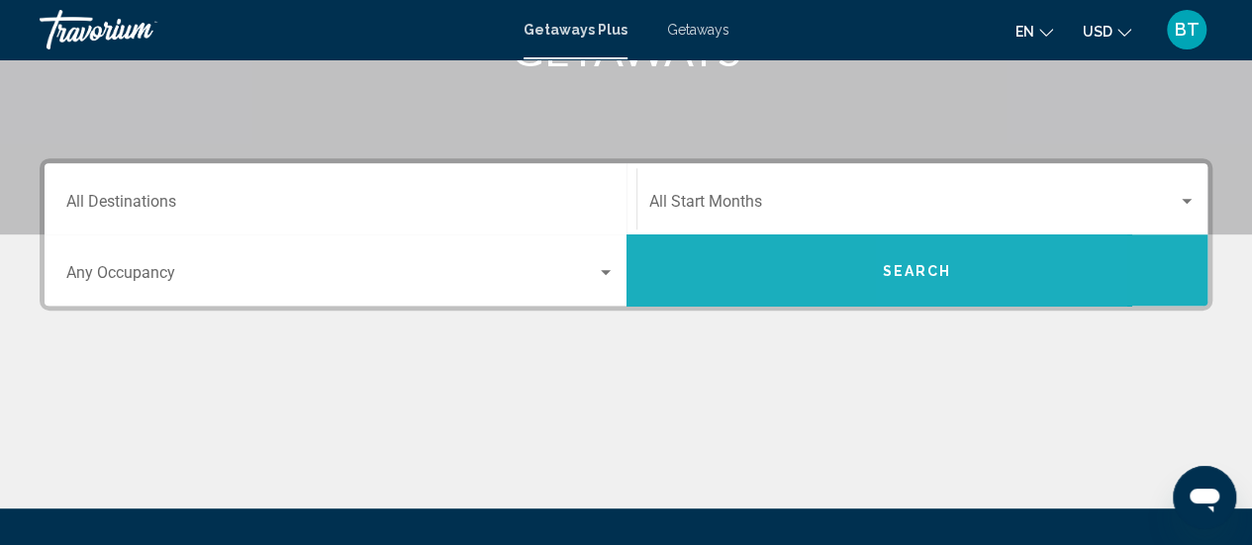
click at [947, 276] on span "Search" at bounding box center [916, 271] width 69 height 16
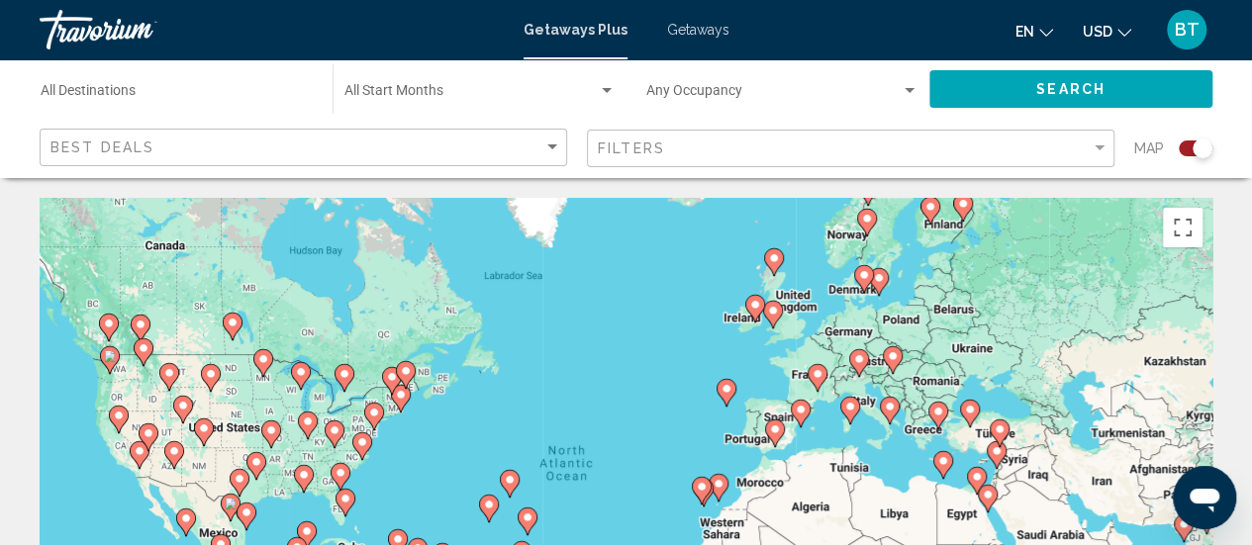
click at [127, 95] on input "Destination All Destinations" at bounding box center [177, 95] width 272 height 16
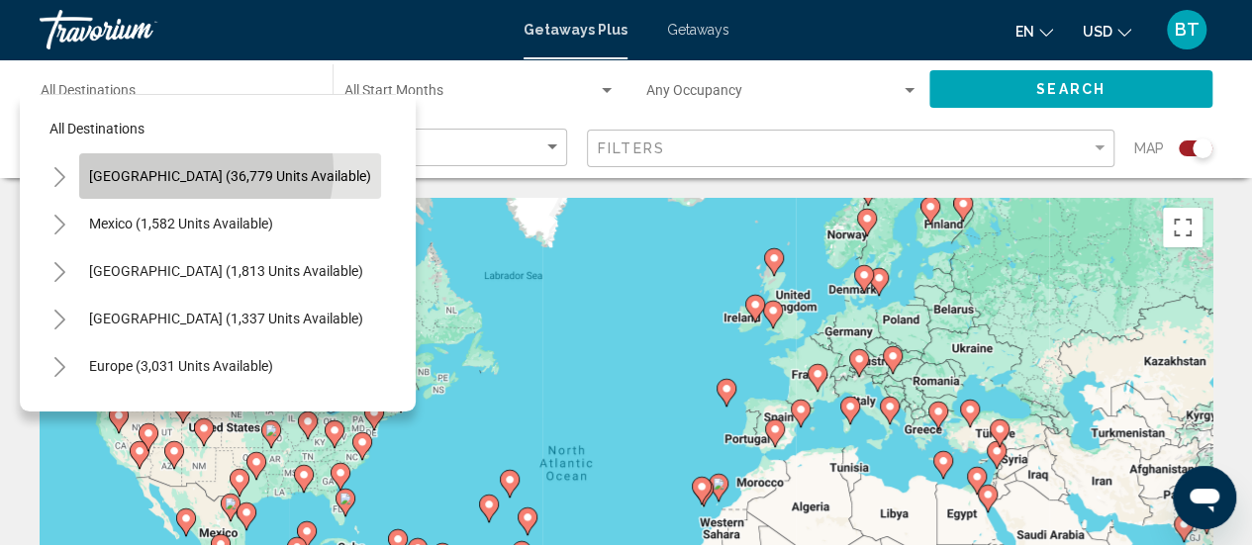
click at [203, 170] on span "[GEOGRAPHIC_DATA] (36,779 units available)" at bounding box center [230, 176] width 282 height 16
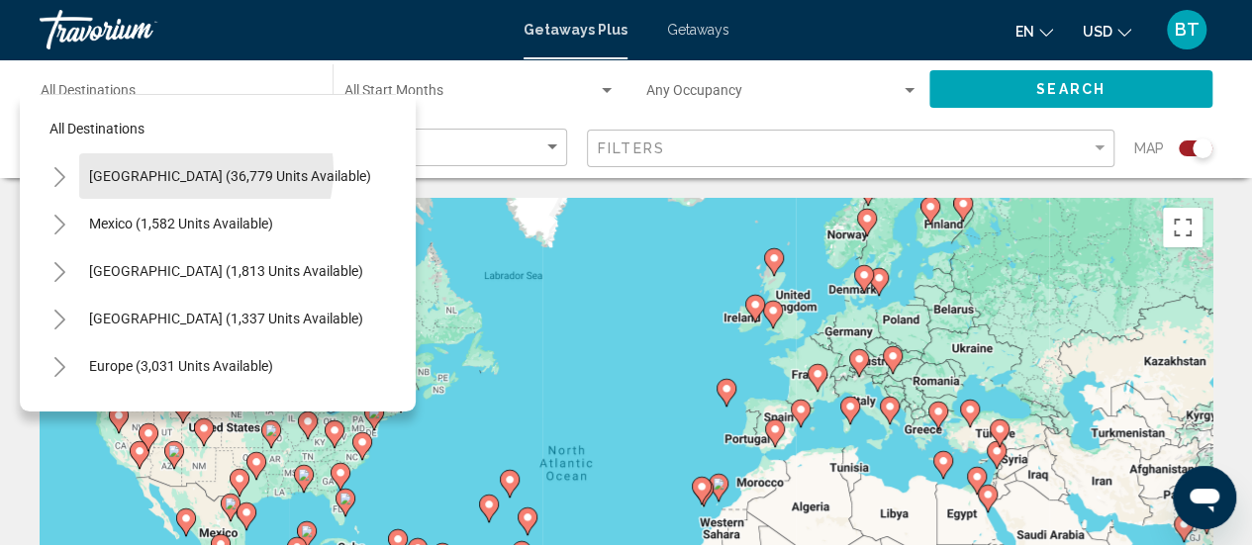
type input "**********"
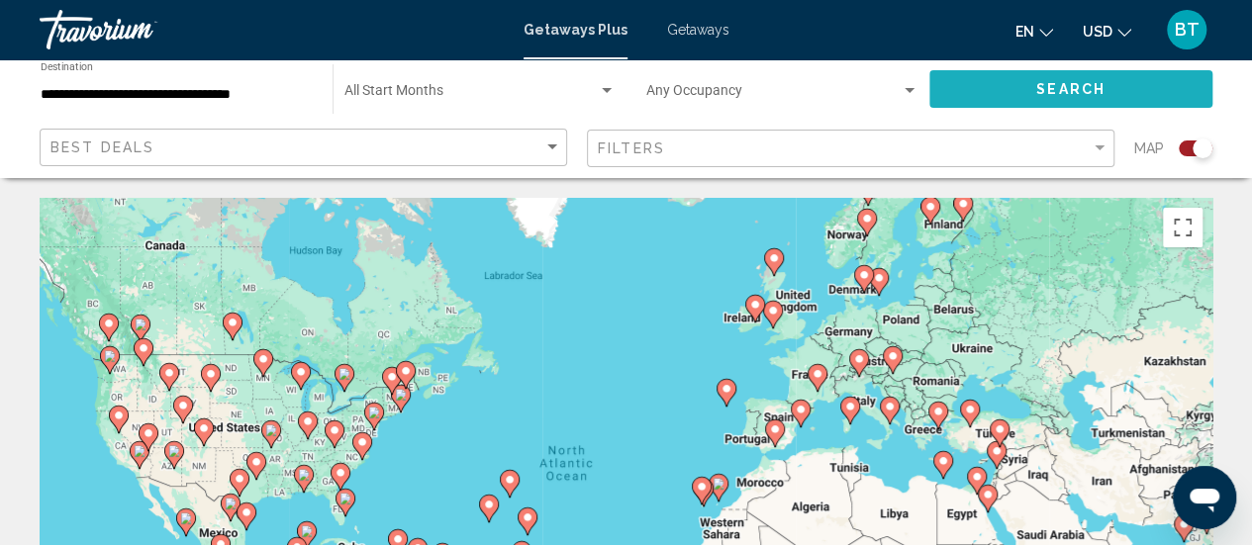
click at [1101, 82] on span "Search" at bounding box center [1070, 90] width 69 height 16
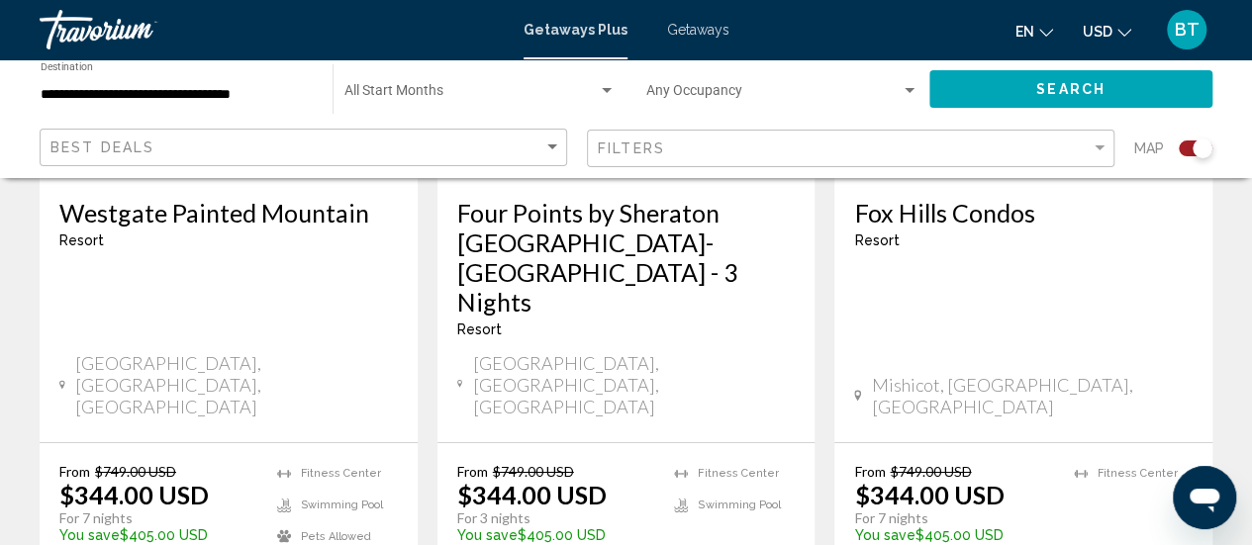
scroll to position [3266, 0]
